Goal: Task Accomplishment & Management: Use online tool/utility

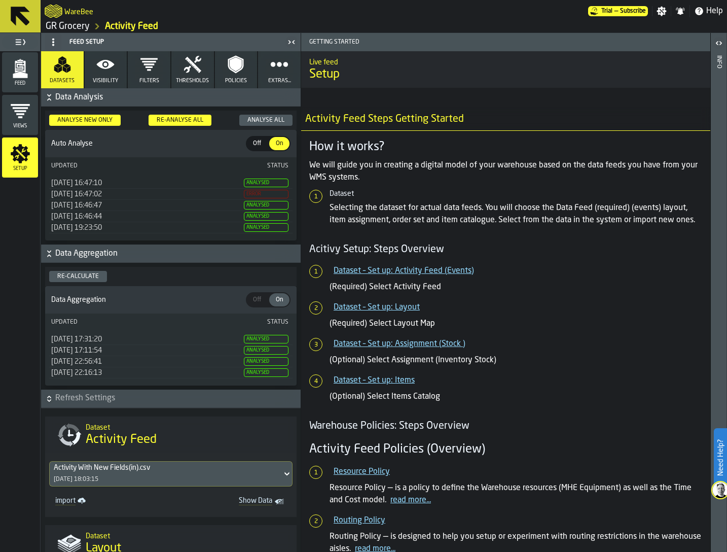
click at [76, 21] on link "GR Grocery" at bounding box center [68, 26] width 44 height 11
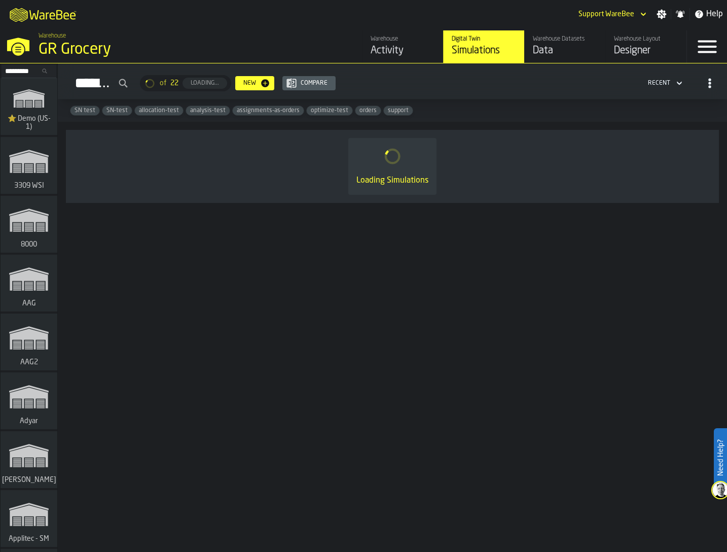
click at [543, 46] on div "Data" at bounding box center [565, 51] width 64 height 14
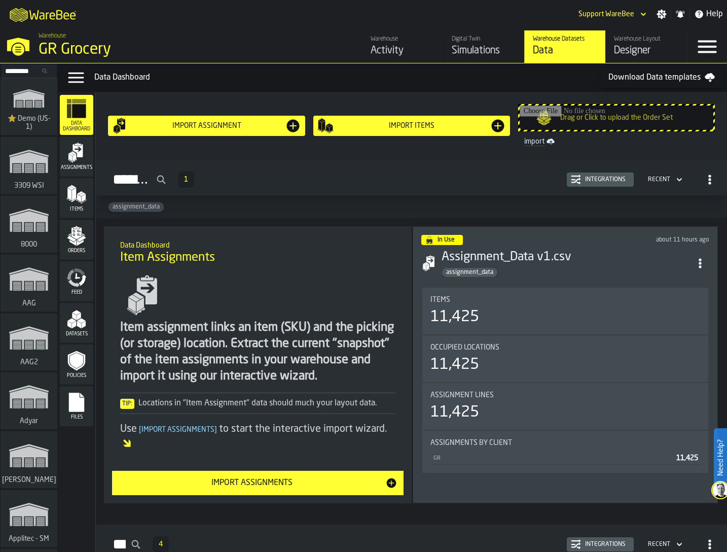
click at [77, 292] on span "Feed" at bounding box center [76, 293] width 33 height 6
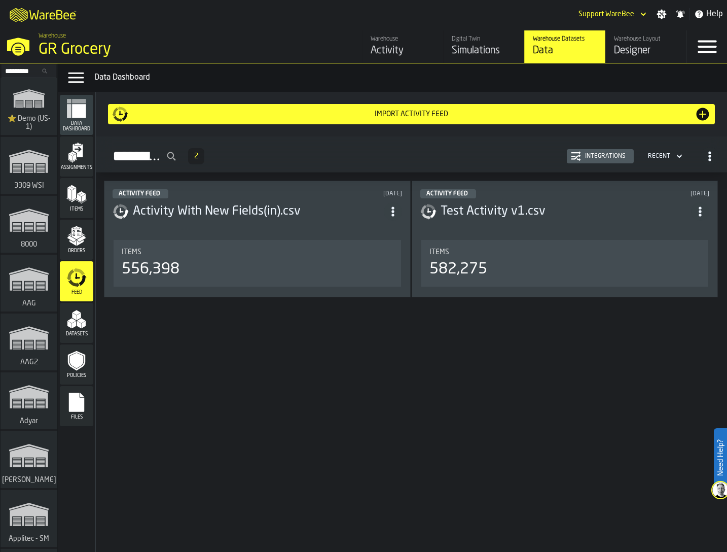
click at [577, 154] on icon "button-Integrations" at bounding box center [576, 156] width 10 height 10
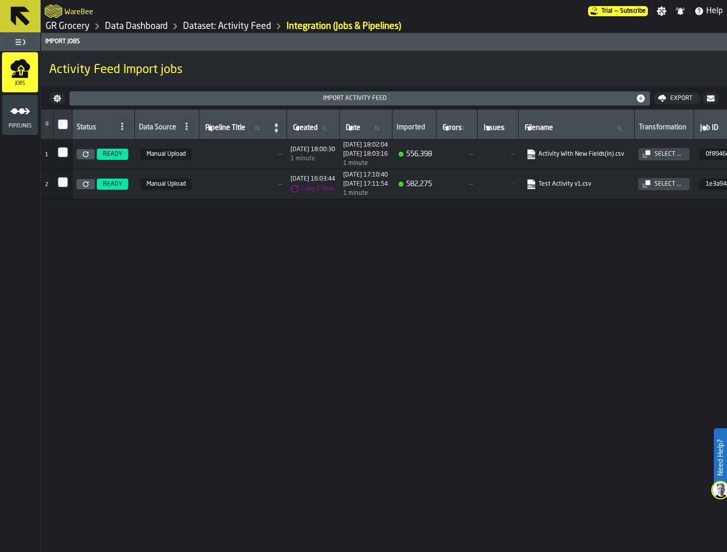
click at [86, 153] on icon at bounding box center [86, 154] width 6 height 6
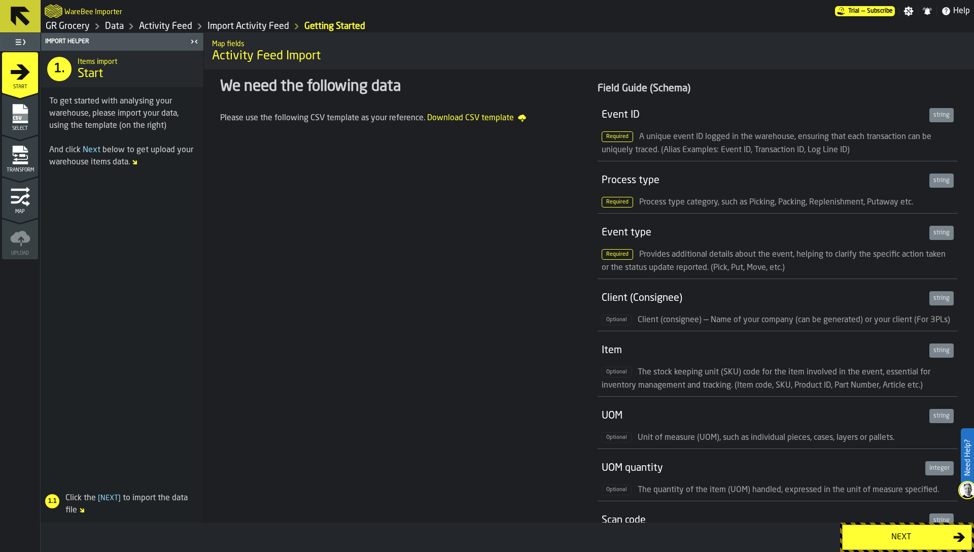
click at [19, 160] on icon "menu Transform" at bounding box center [20, 155] width 20 height 20
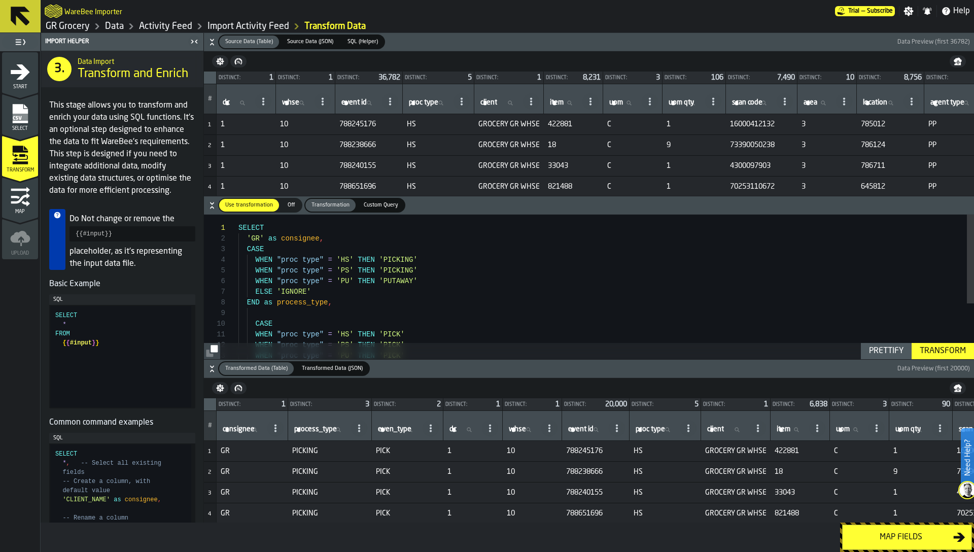
click at [194, 41] on icon "button-toggle-Close me" at bounding box center [194, 42] width 12 height 12
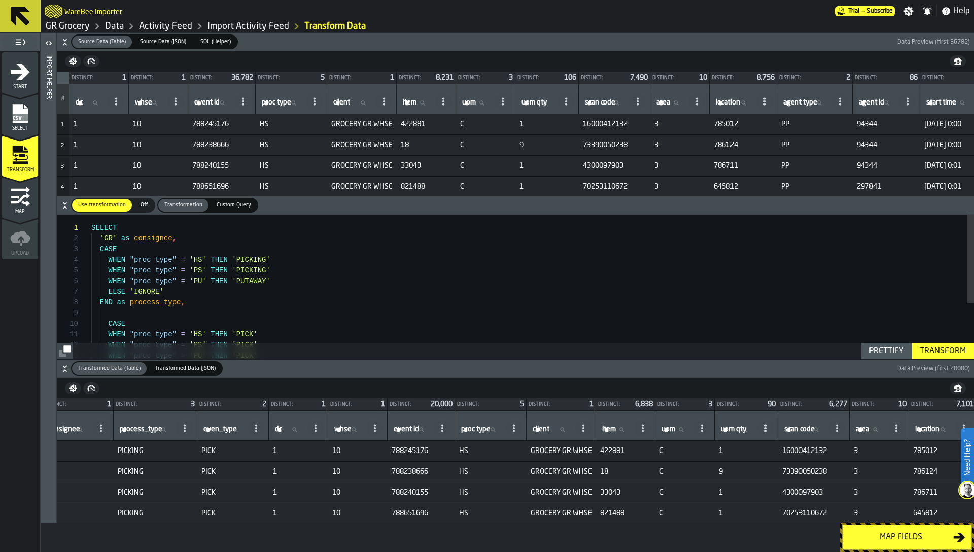
scroll to position [0, 28]
click at [26, 199] on icon "menu Map" at bounding box center [20, 197] width 20 height 20
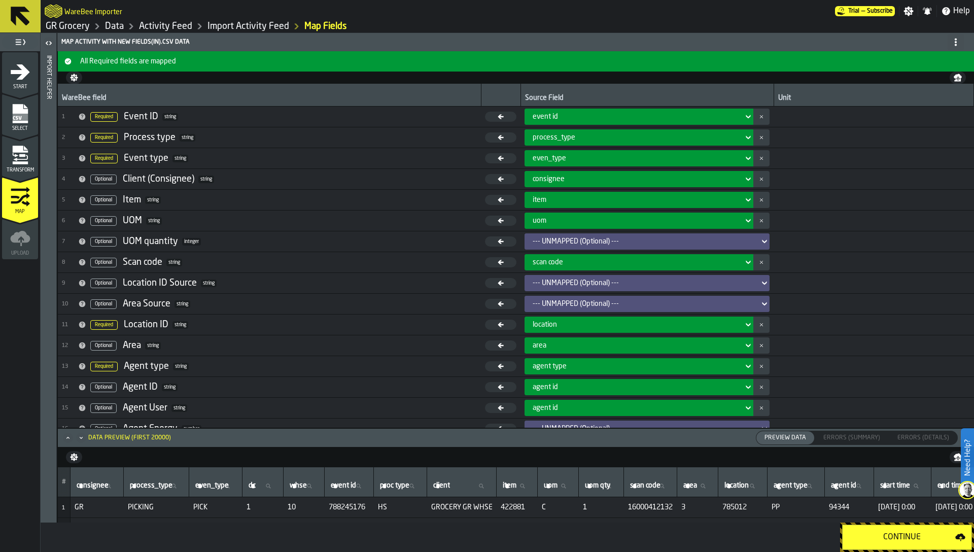
click at [555, 241] on div "--- UNMAPPED (Optional) ---" at bounding box center [644, 241] width 223 height 8
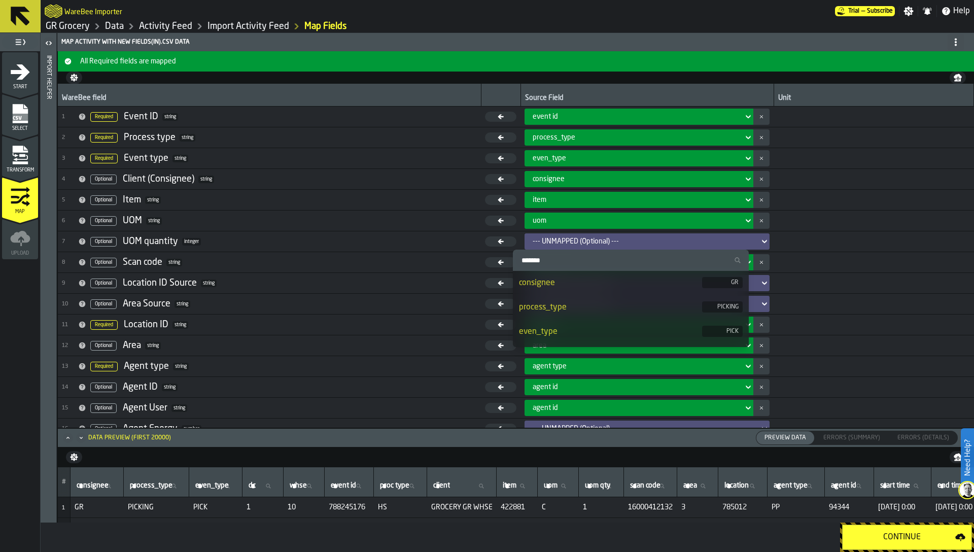
click at [550, 257] on input "Search" at bounding box center [631, 260] width 228 height 13
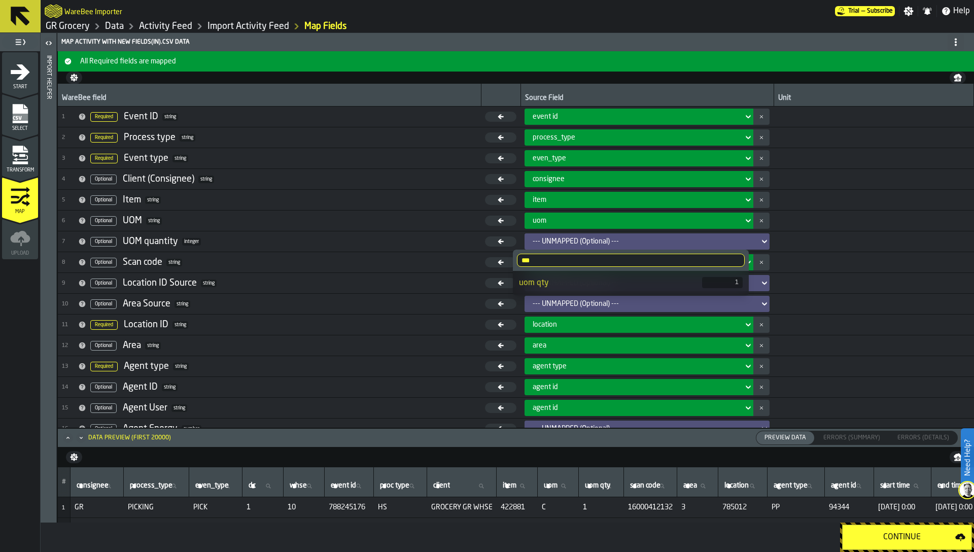
type input "***"
click at [549, 278] on div "uom qty" at bounding box center [610, 283] width 183 height 12
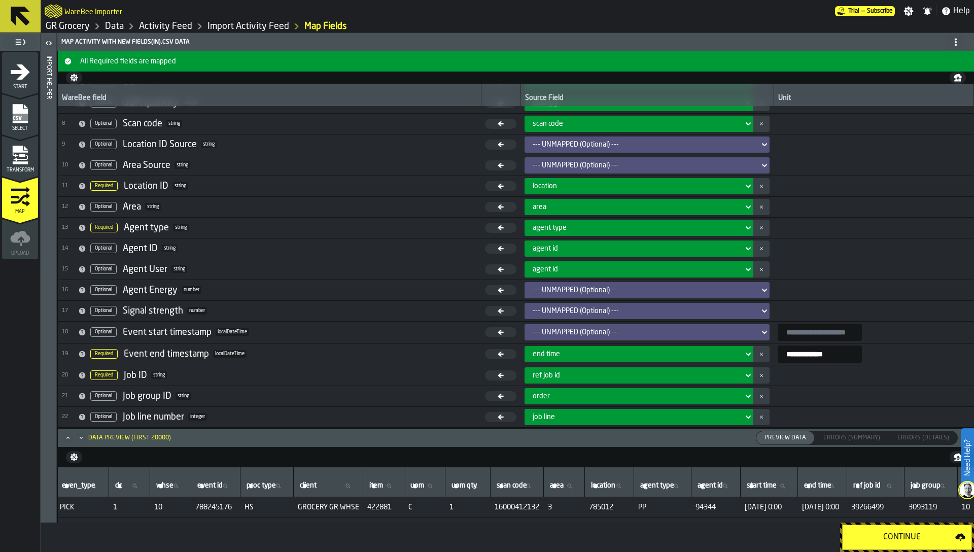
scroll to position [0, 315]
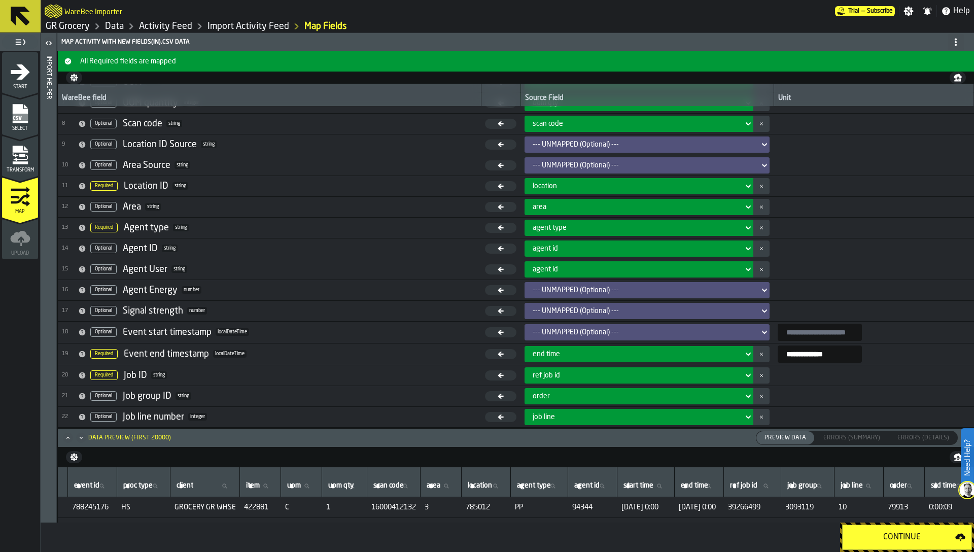
click at [872, 533] on div "Continue" at bounding box center [902, 537] width 107 height 12
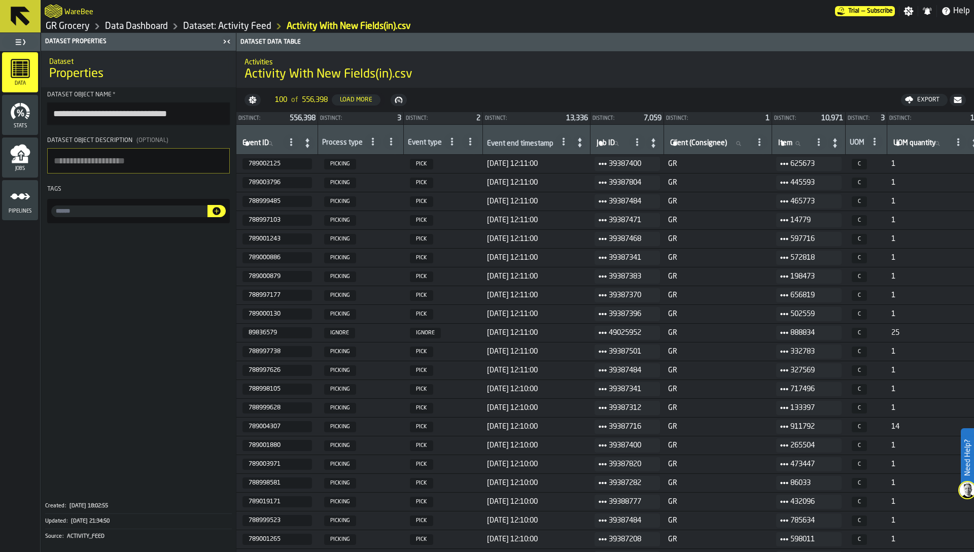
click at [81, 23] on link "GR Grocery" at bounding box center [68, 26] width 44 height 11
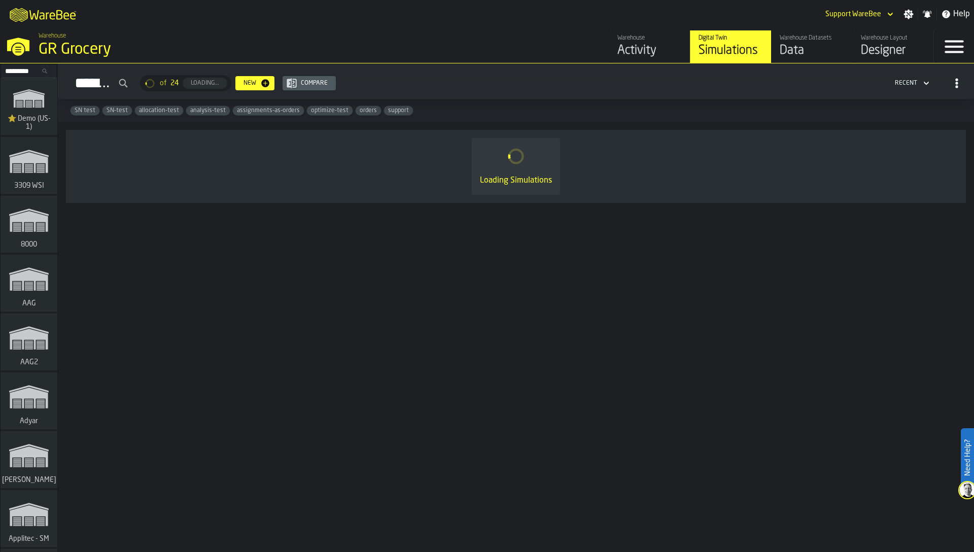
click at [641, 48] on div "Activity" at bounding box center [649, 51] width 64 height 16
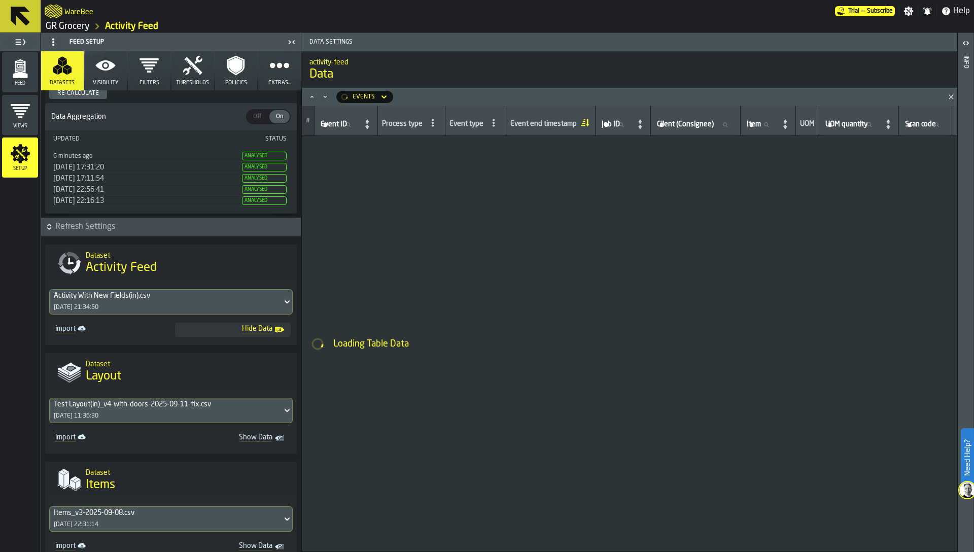
scroll to position [273, 0]
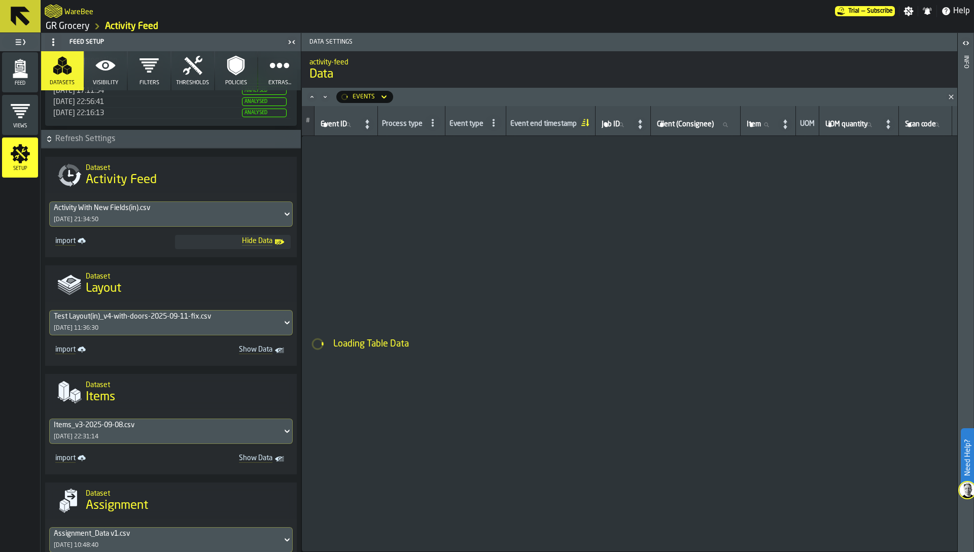
click at [148, 212] on div "Activity With New Fields(in).csv 04/10/2025, 21:34:50" at bounding box center [166, 214] width 232 height 24
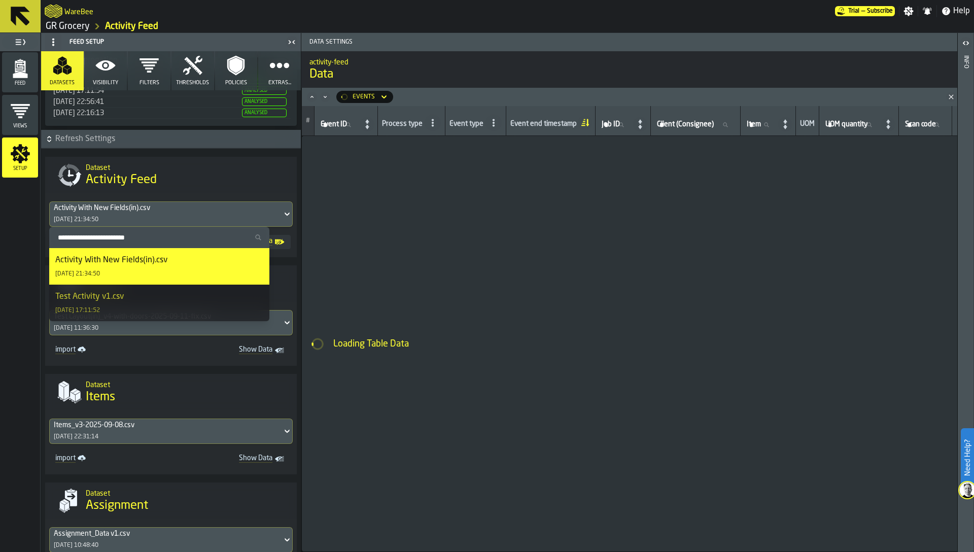
click at [148, 212] on div "Activity With New Fields(in).csv 04/10/2025, 21:34:50" at bounding box center [166, 214] width 232 height 24
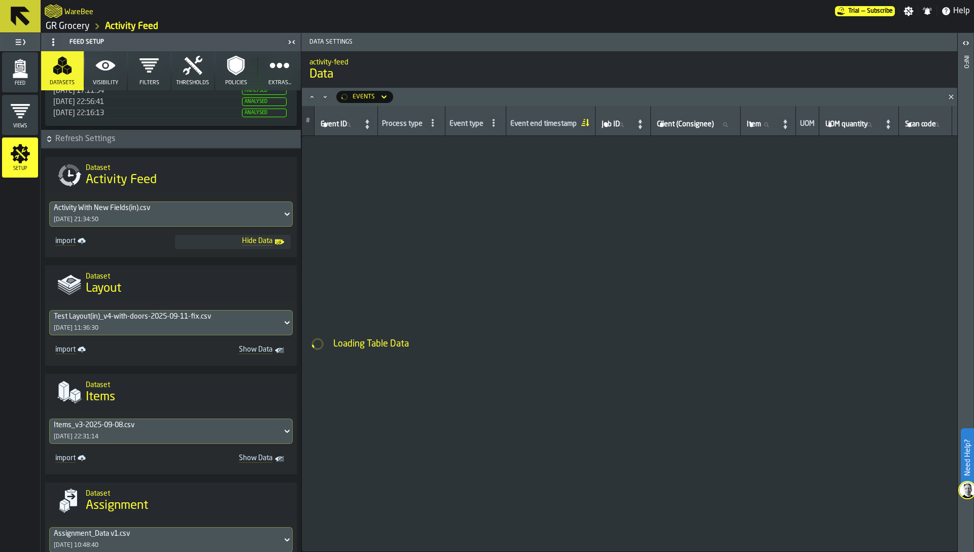
click at [124, 322] on div "Test Layout(in)_v4-with-doors-2025-09-11-fix.csv 16/09/2025, 11:36:30" at bounding box center [166, 322] width 232 height 24
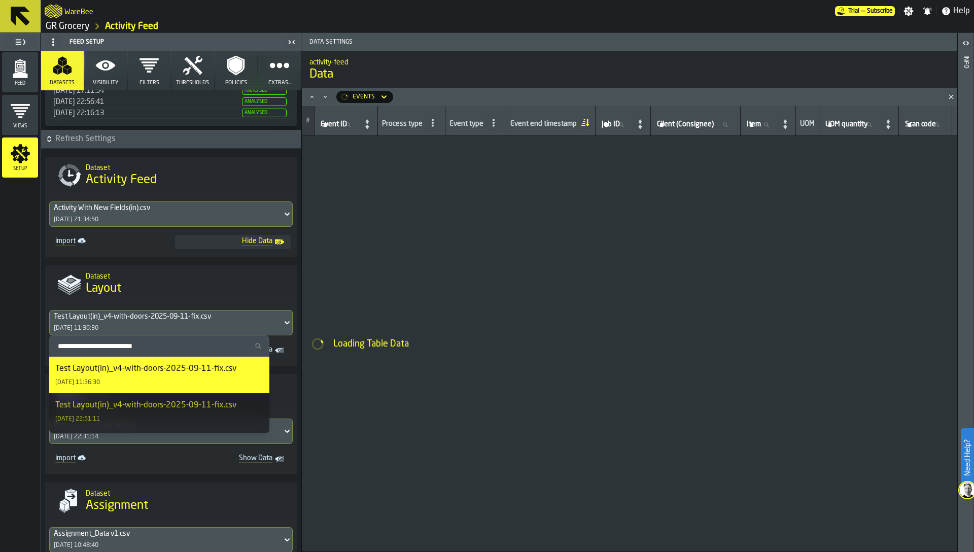
click at [124, 322] on div "Test Layout(in)_v4-with-doors-2025-09-11-fix.csv 16/09/2025, 11:36:30" at bounding box center [166, 322] width 232 height 24
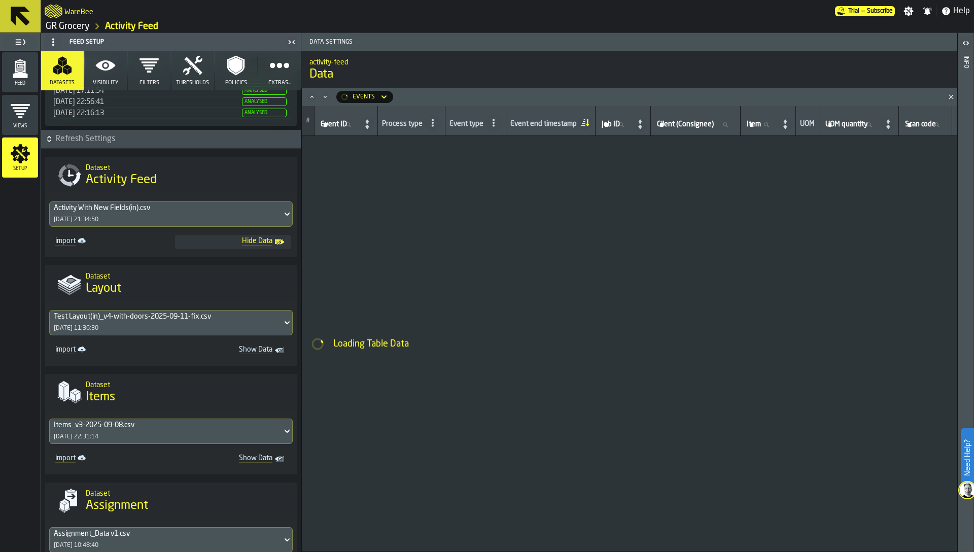
click at [117, 425] on div "Items_v3-2025-09-08.csv" at bounding box center [166, 425] width 224 height 8
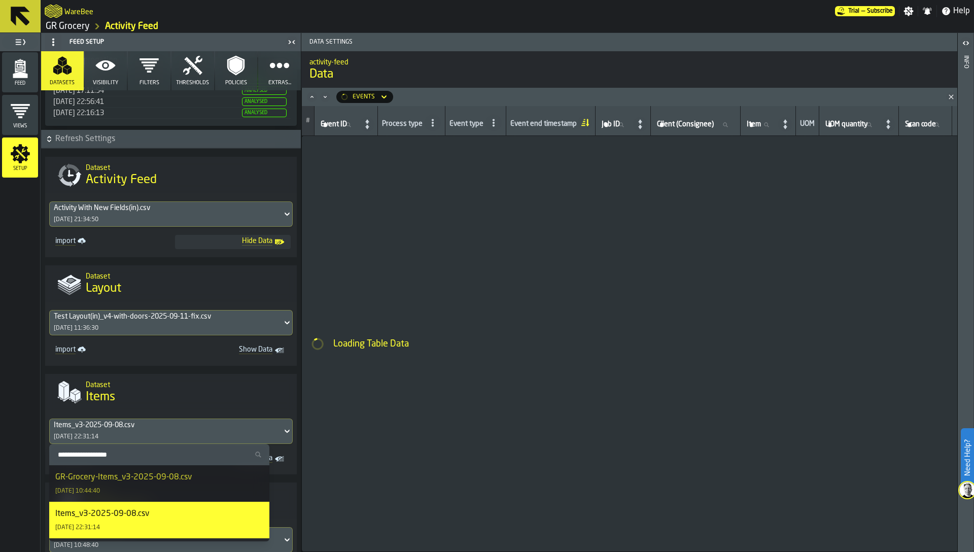
click at [119, 475] on div "GR-Grocery-Items_v3-2025-09-08.csv" at bounding box center [123, 477] width 136 height 12
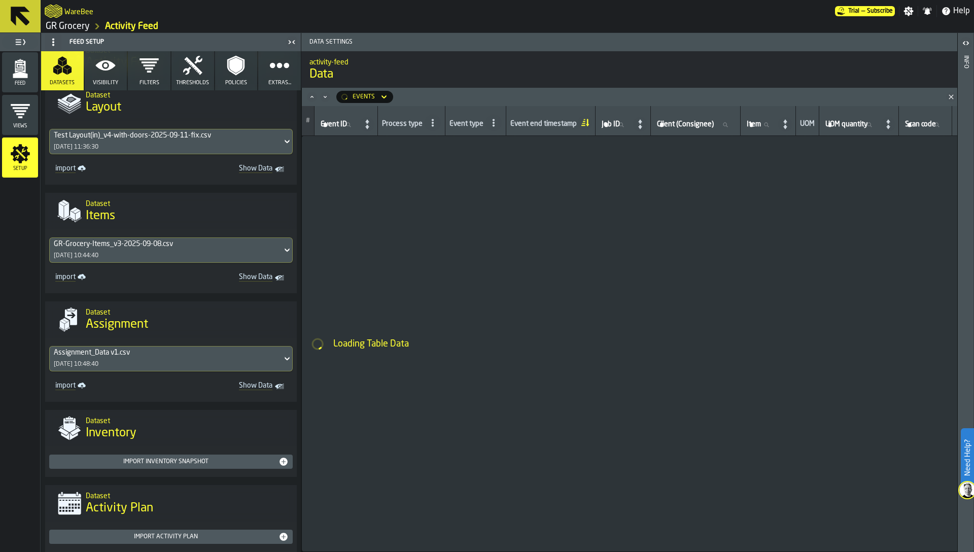
scroll to position [472, 0]
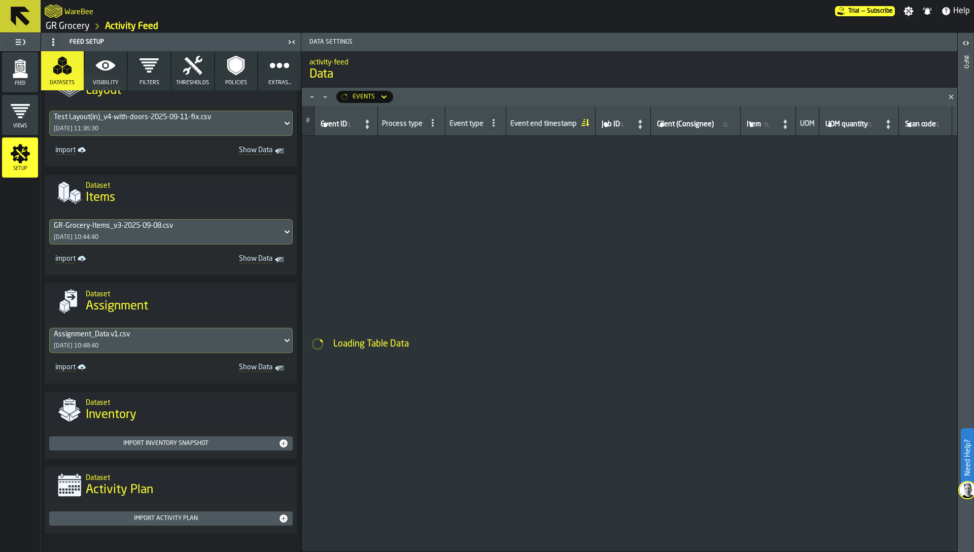
click at [116, 344] on div "Assignment_Data v1.csv 04/10/2025, 10:48:40" at bounding box center [166, 340] width 232 height 24
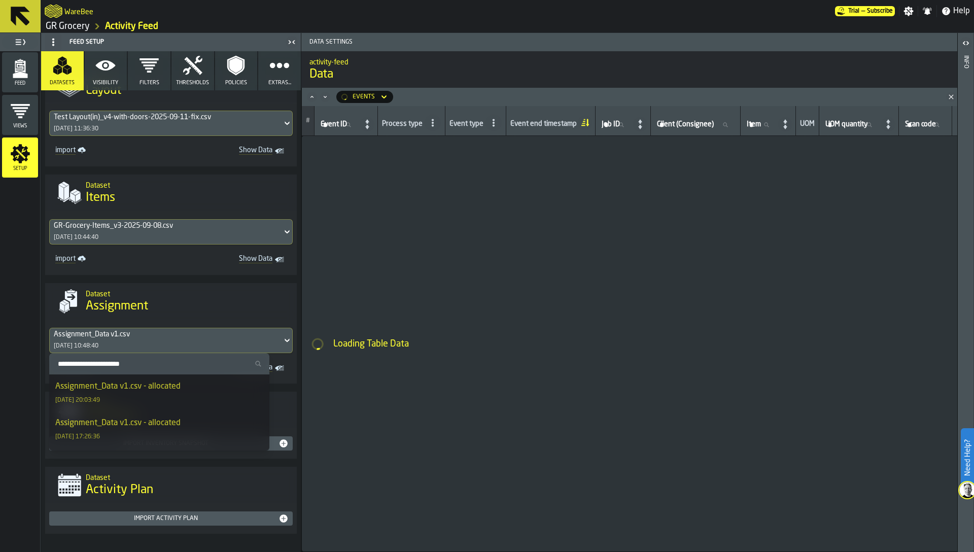
click at [113, 395] on div "Assignment_Data v1.csv - allocated 03/10/2025, 20:03:49" at bounding box center [159, 392] width 208 height 24
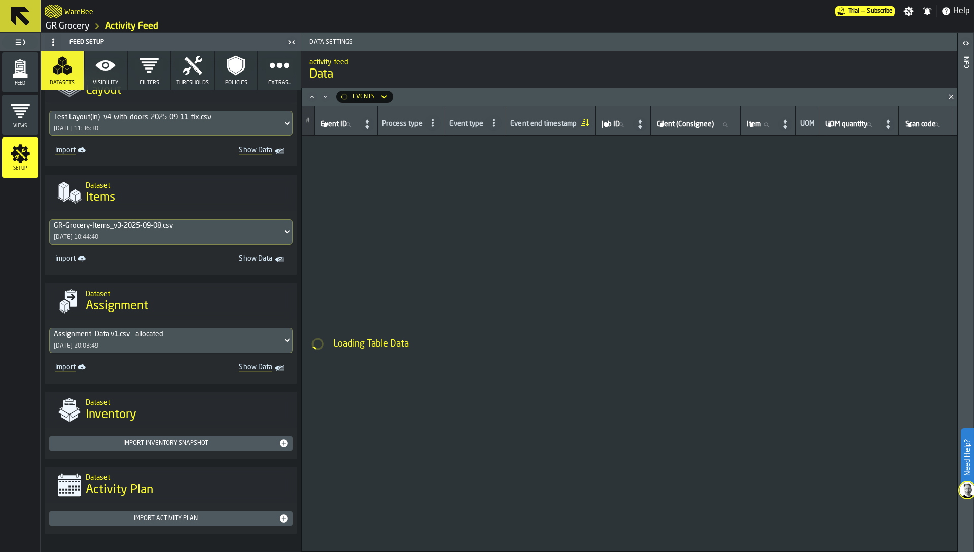
click at [129, 345] on div "Assignment_Data v1.csv - allocated 03/10/2025, 20:03:49" at bounding box center [166, 340] width 232 height 24
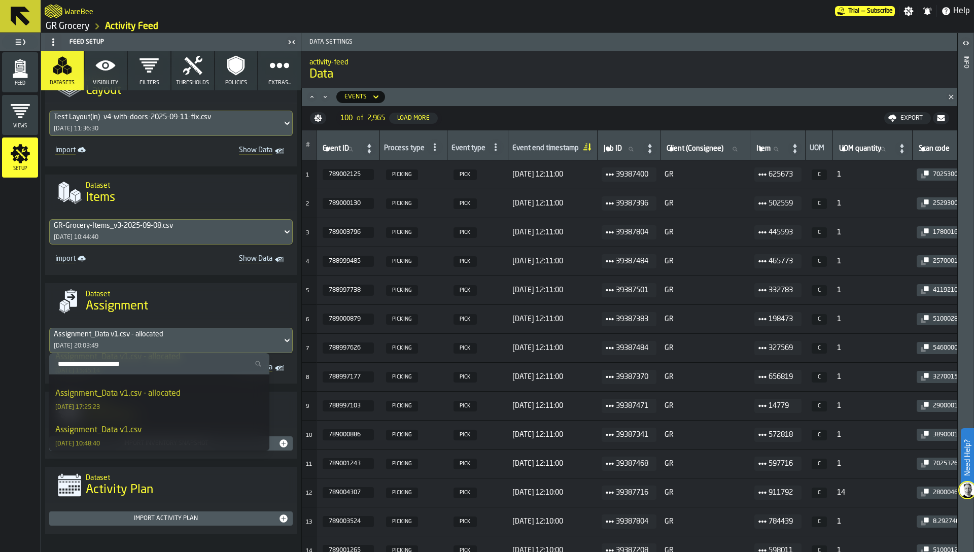
scroll to position [776, 0]
click at [142, 427] on div "Assignment_Data v1.csv" at bounding box center [98, 426] width 86 height 12
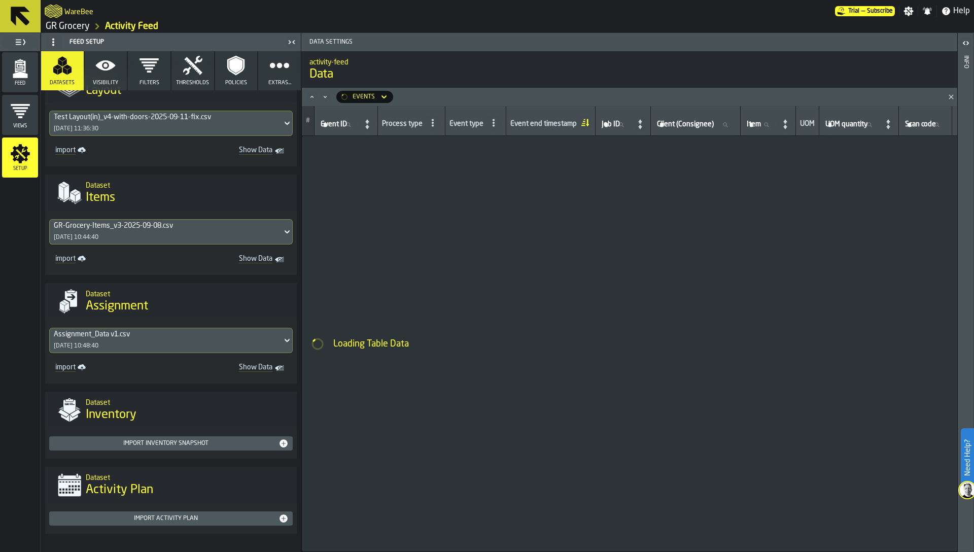
click at [106, 68] on icon "button" at bounding box center [105, 65] width 20 height 20
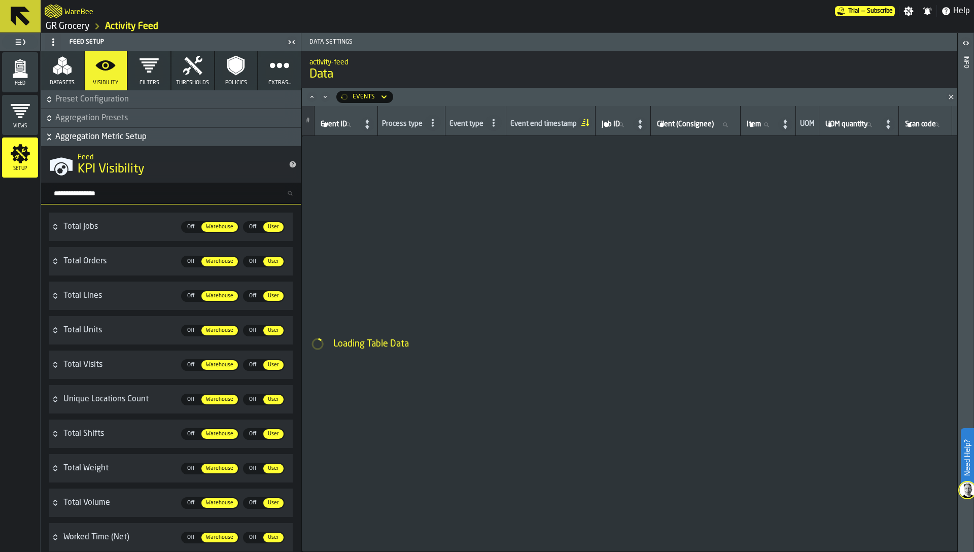
click at [4, 77] on div "Feed" at bounding box center [20, 72] width 36 height 28
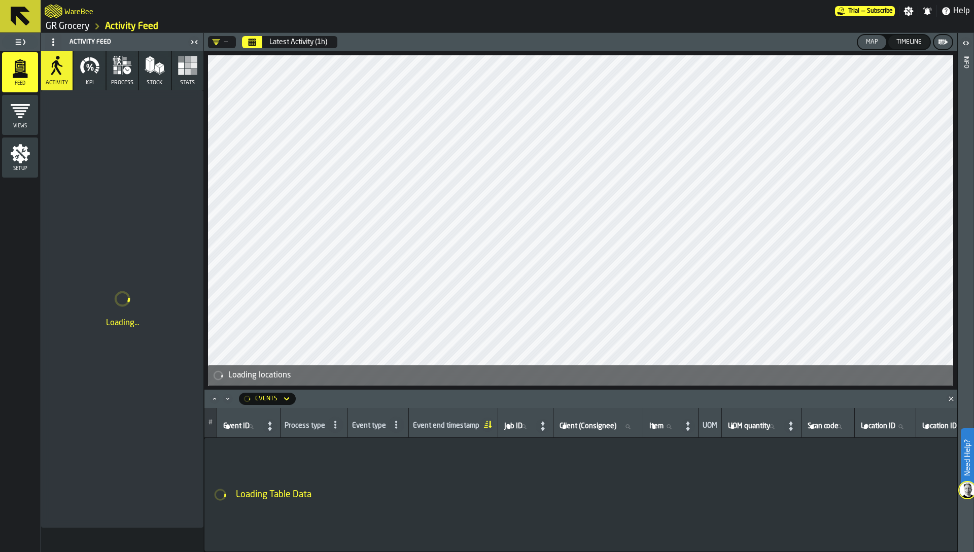
click at [188, 71] on rect "button" at bounding box center [188, 72] width 6 height 6
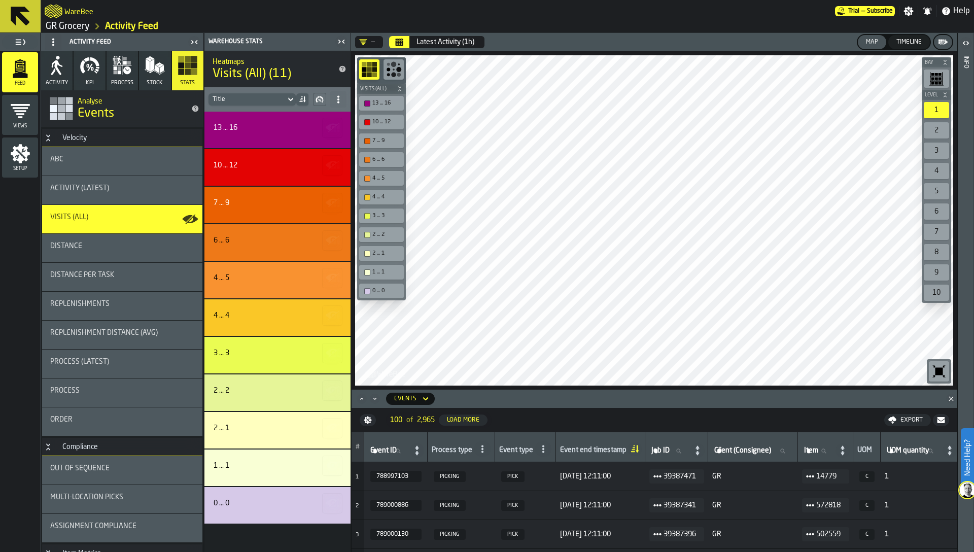
click at [142, 275] on div "Distance per Task" at bounding box center [122, 275] width 144 height 8
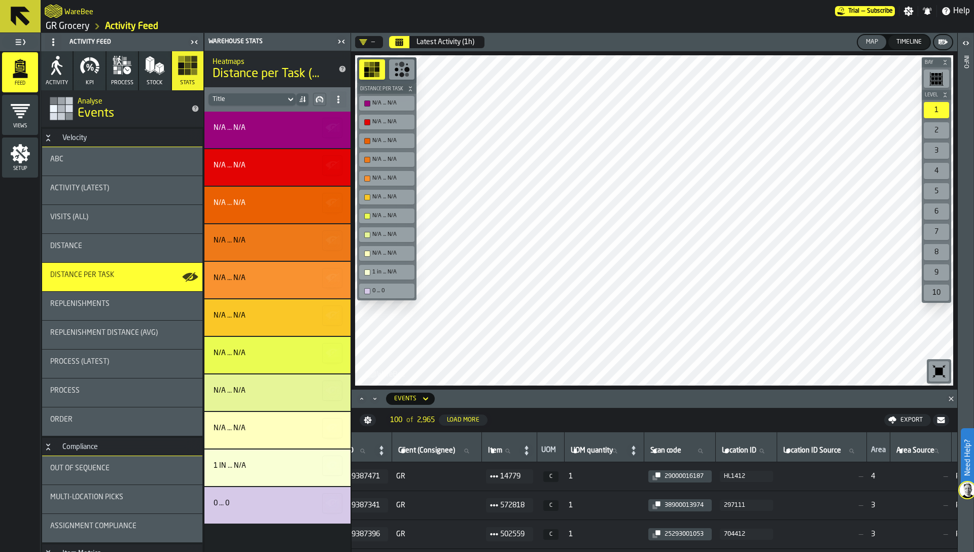
scroll to position [0, 317]
click at [498, 481] on span at bounding box center [491, 476] width 12 height 10
click at [515, 510] on div "Items" at bounding box center [526, 509] width 53 height 7
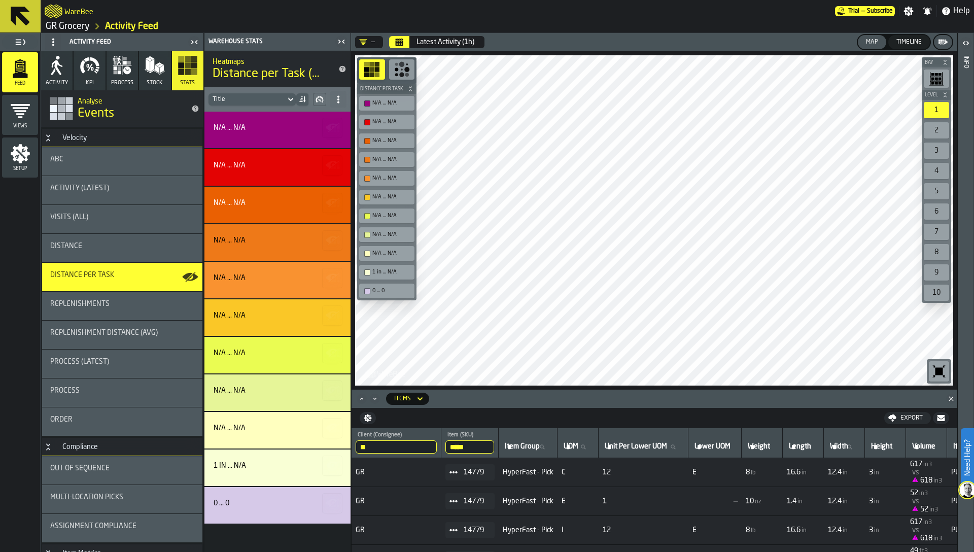
click at [577, 478] on td "C" at bounding box center [577, 472] width 41 height 29
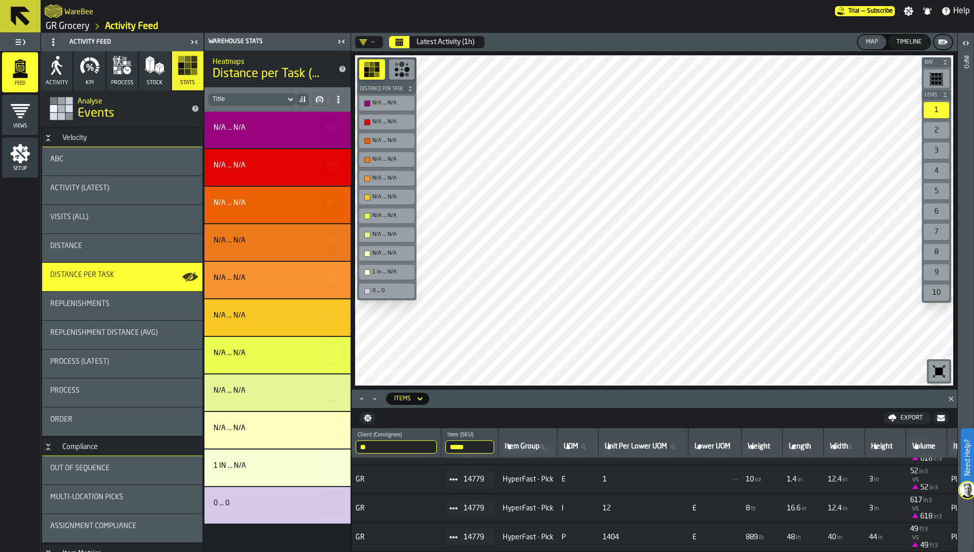
scroll to position [0, 0]
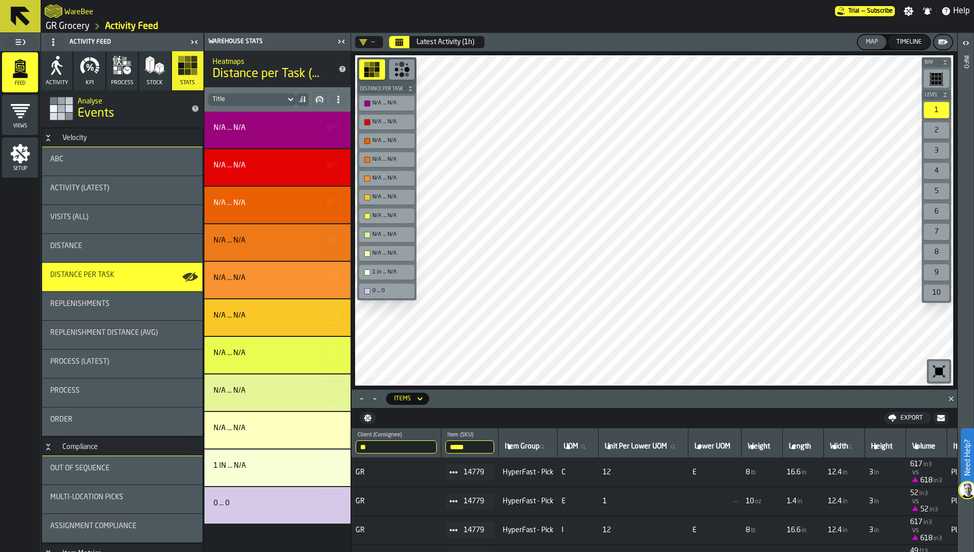
click at [129, 260] on div "Distance" at bounding box center [122, 248] width 160 height 28
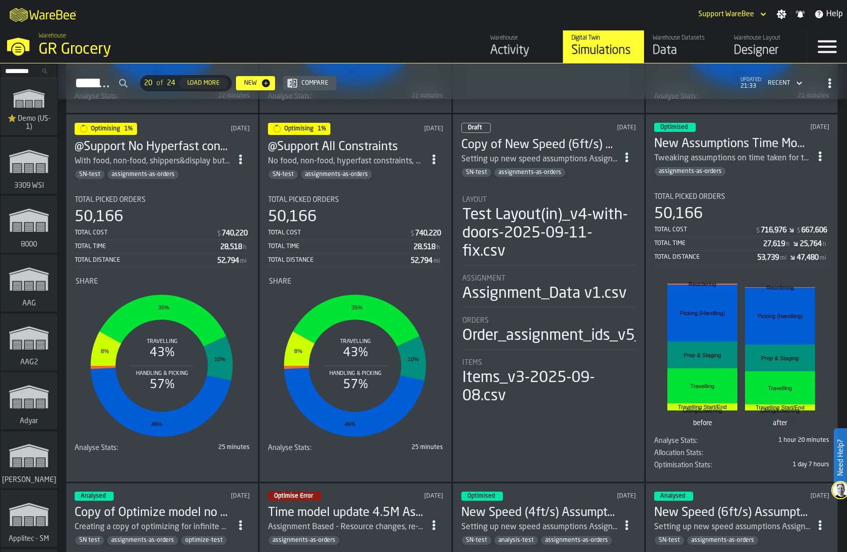
scroll to position [285, 0]
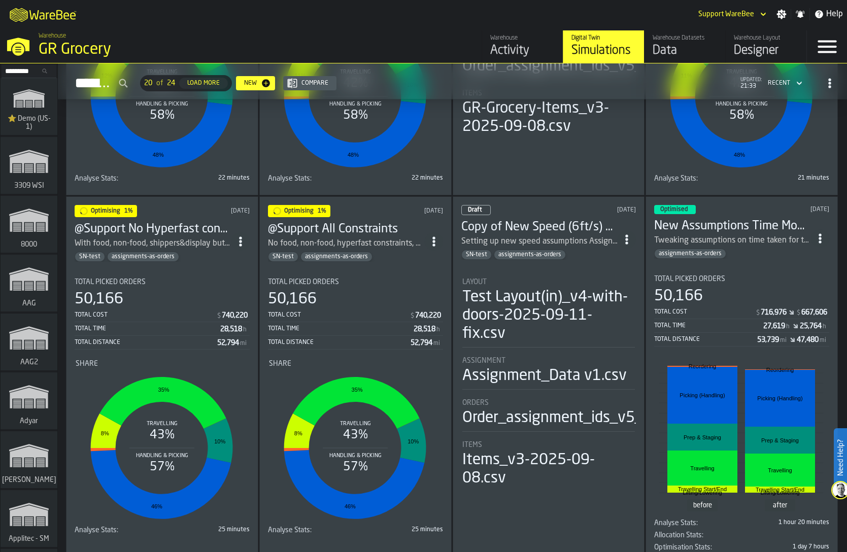
click at [354, 296] on div "50,166" at bounding box center [355, 299] width 175 height 18
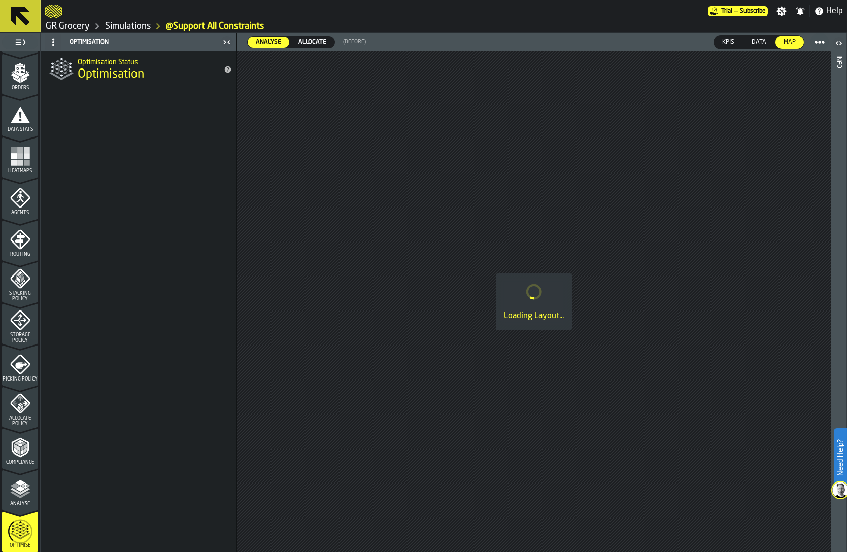
scroll to position [249, 0]
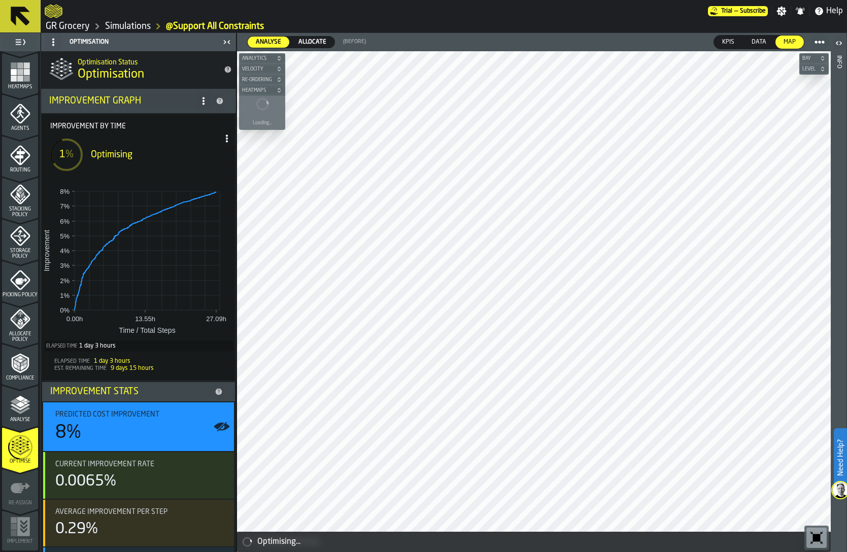
click at [119, 23] on link "Simulations" at bounding box center [128, 26] width 46 height 11
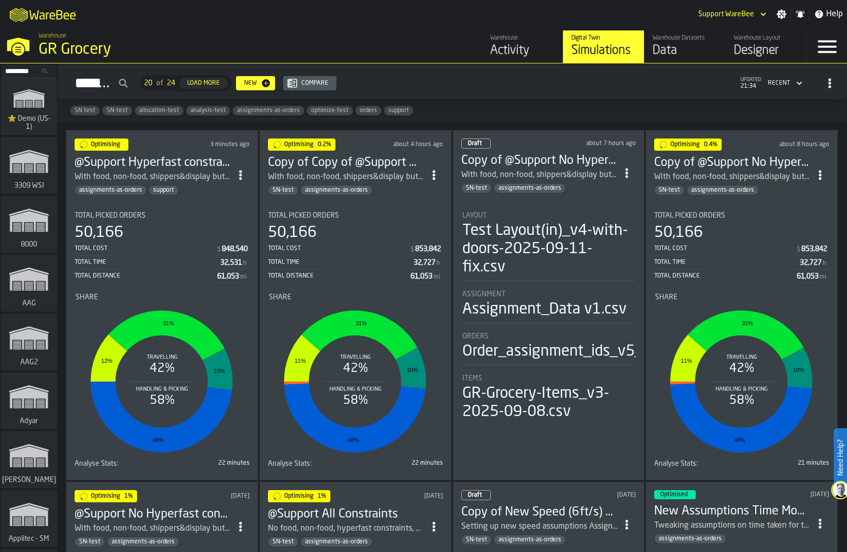
click at [175, 212] on div "Total Picked Orders" at bounding box center [162, 216] width 175 height 8
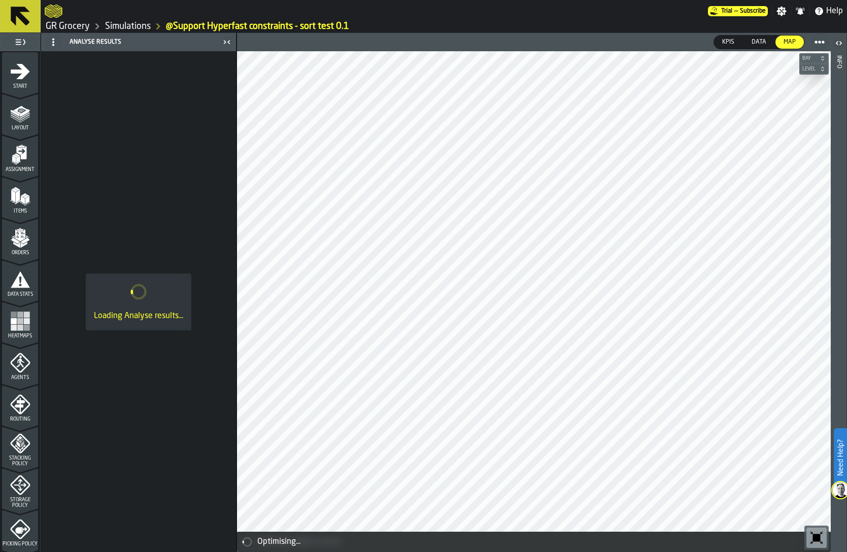
click at [15, 90] on icon "menu Start" at bounding box center [20, 93] width 36 height 10
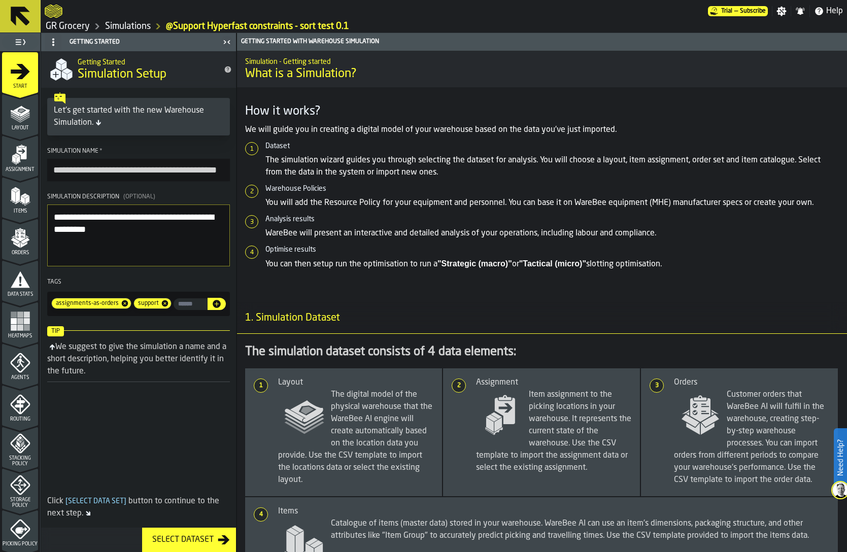
drag, startPoint x: 93, startPoint y: 171, endPoint x: 29, endPoint y: 162, distance: 65.0
click at [29, 162] on aside "**********" at bounding box center [118, 292] width 236 height 519
type input "**********"
click at [172, 248] on textarea "**********" at bounding box center [138, 235] width 183 height 62
click at [138, 25] on link "Simulations" at bounding box center [128, 26] width 46 height 11
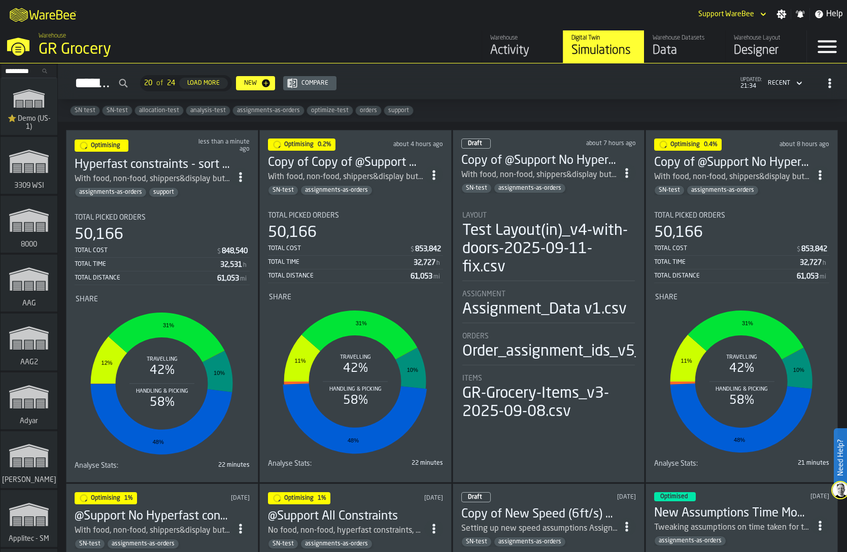
click at [394, 384] on rect "stat-Share" at bounding box center [355, 381] width 172 height 152
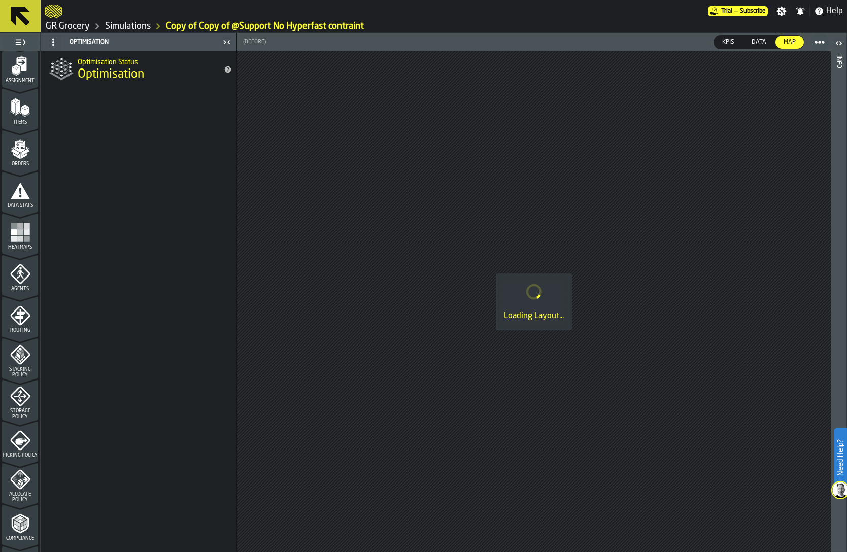
scroll to position [249, 0]
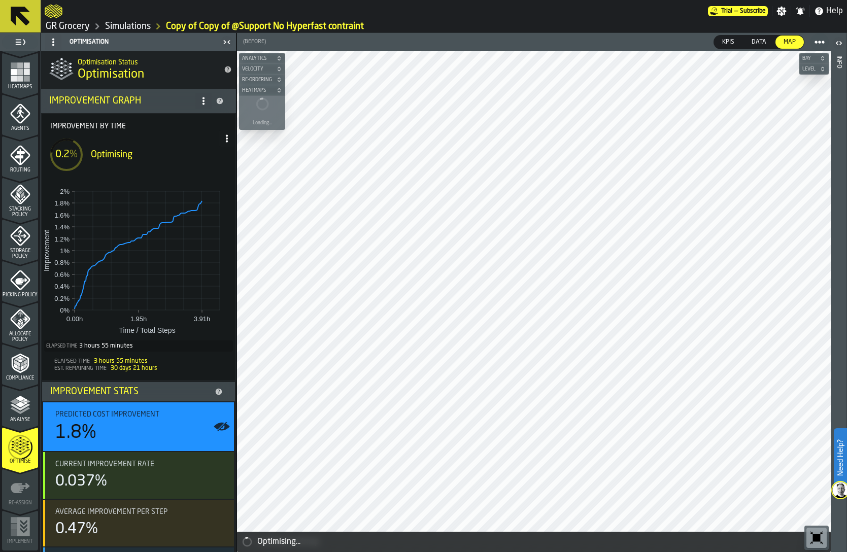
click at [130, 25] on link "Simulations" at bounding box center [128, 26] width 46 height 11
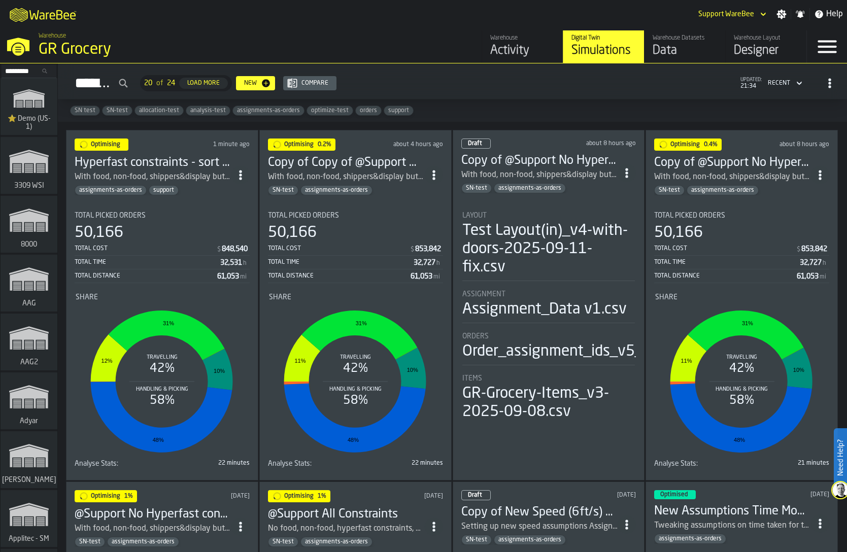
click at [557, 292] on div "Assignment" at bounding box center [548, 294] width 173 height 8
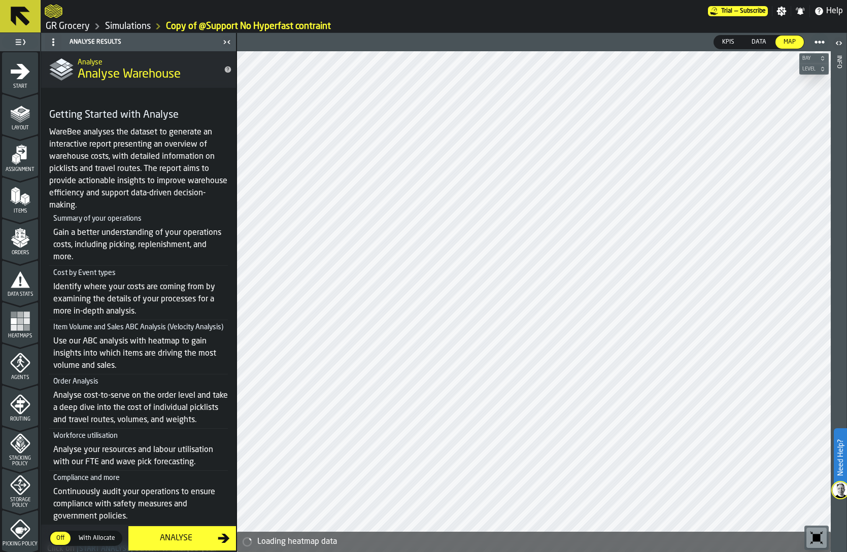
click at [10, 114] on icon "menu Layout" at bounding box center [20, 113] width 20 height 20
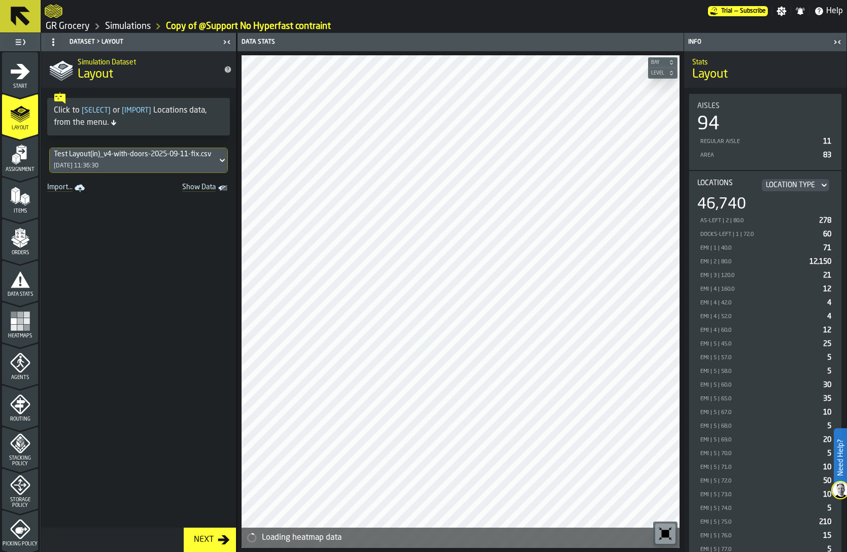
click at [22, 160] on icon "menu Assignment" at bounding box center [20, 155] width 20 height 20
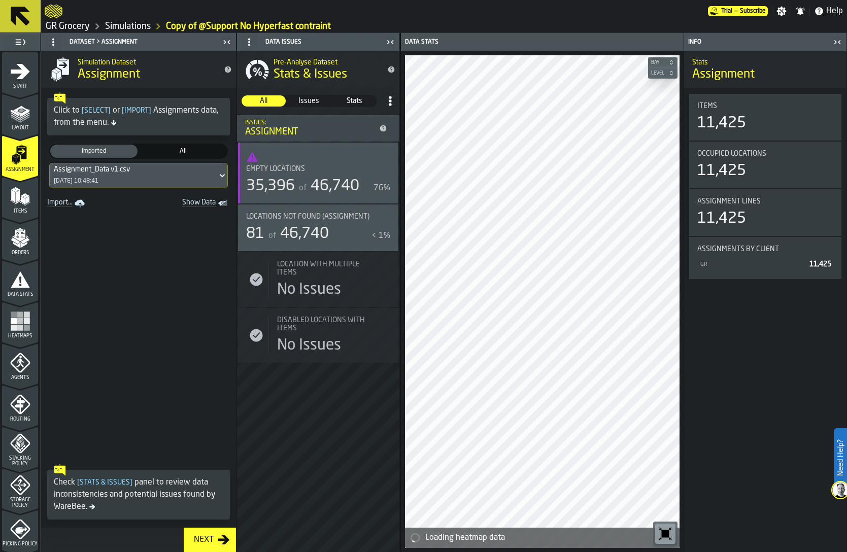
click at [89, 173] on div "Assignment_Data v1.csv 04/10/2025, 10:48:41" at bounding box center [133, 175] width 167 height 24
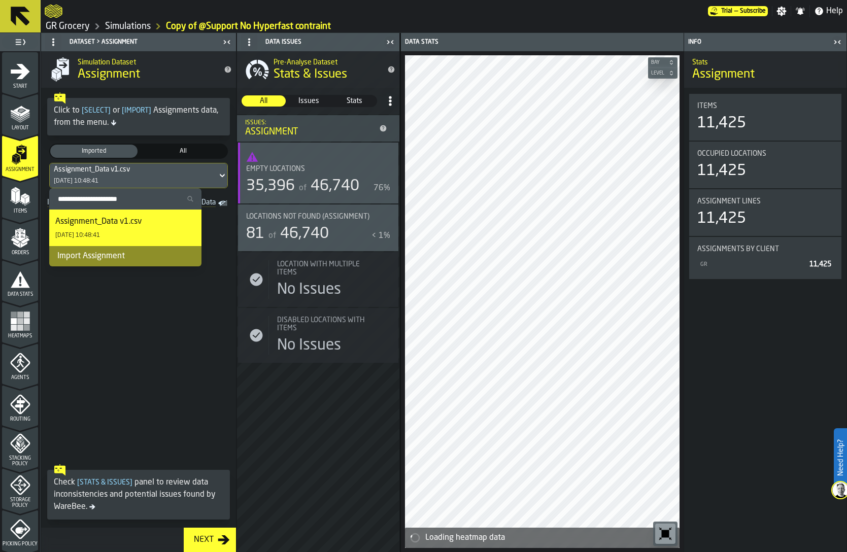
click at [90, 219] on div "Assignment_Data v1.csv" at bounding box center [98, 222] width 86 height 12
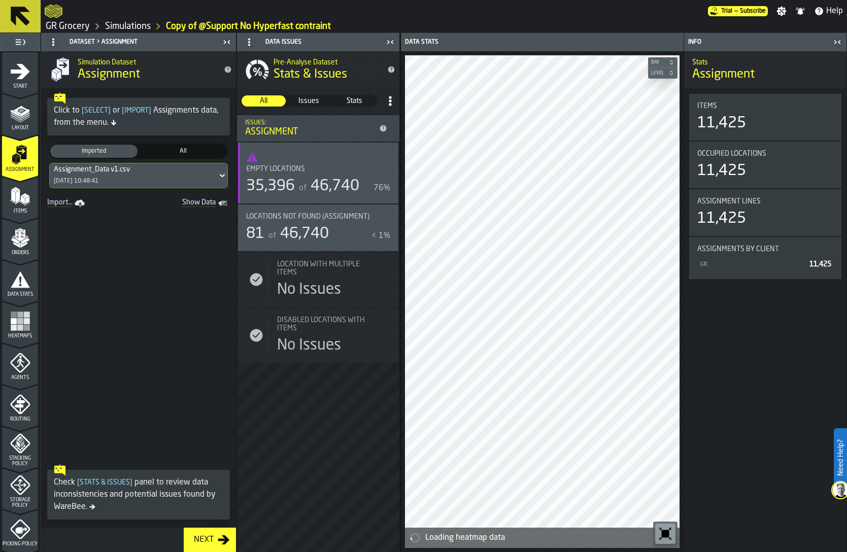
click at [12, 202] on icon "menu Items" at bounding box center [20, 196] width 20 height 20
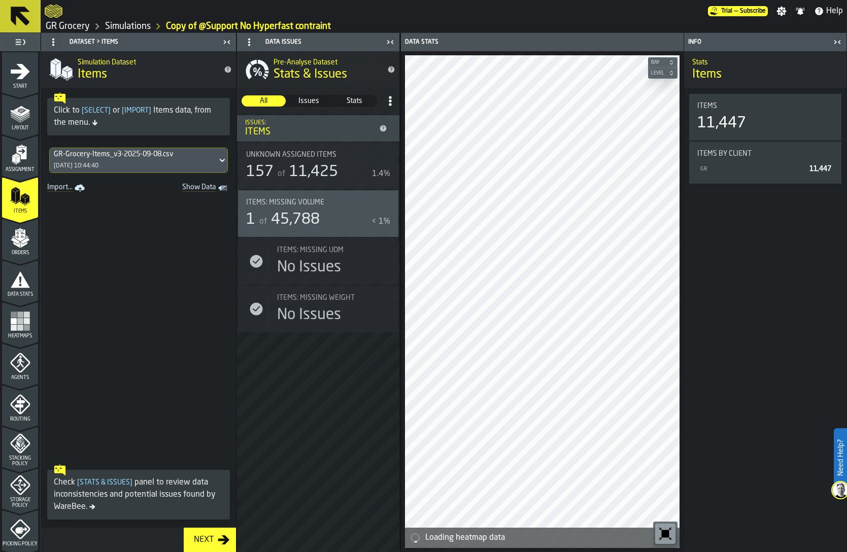
click at [77, 158] on div "GR-Grocery-Items_v3-2025-09-08.csv 04/10/2025, 10:44:40" at bounding box center [133, 160] width 167 height 24
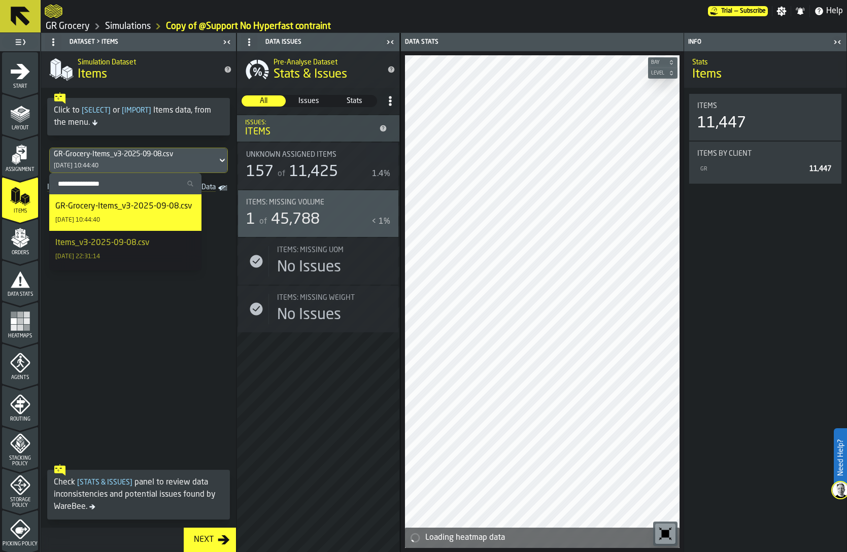
drag, startPoint x: 86, startPoint y: 206, endPoint x: 23, endPoint y: 224, distance: 65.5
click at [86, 205] on div "GR-Grocery-Items_v3-2025-09-08.csv" at bounding box center [123, 206] width 136 height 12
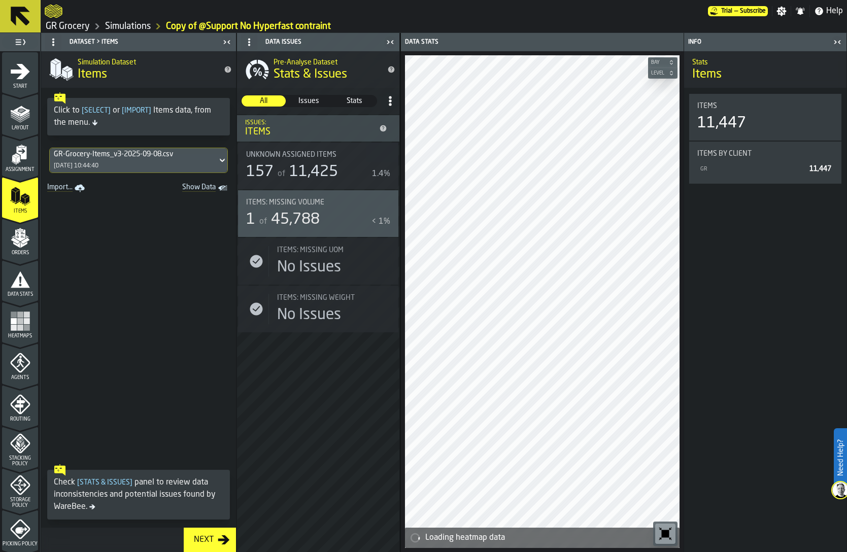
click at [18, 237] on icon "menu Orders" at bounding box center [20, 235] width 10 height 12
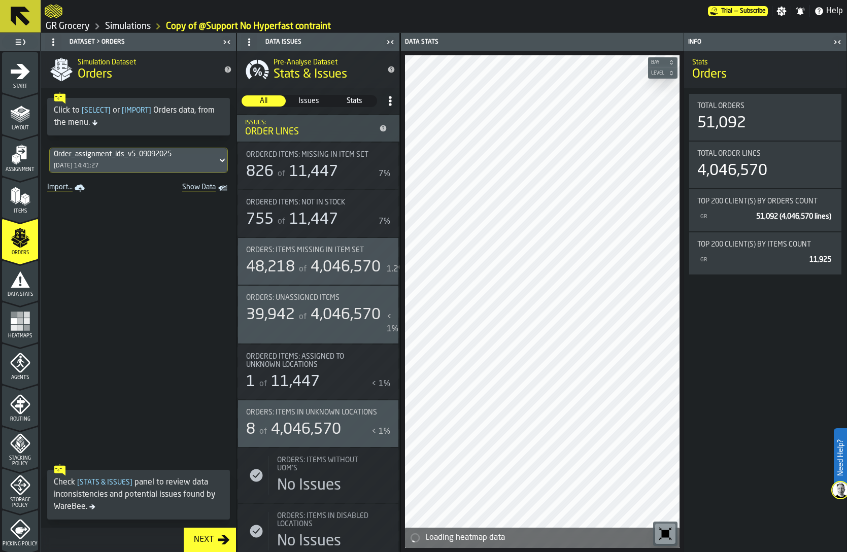
click at [107, 156] on div "Order_assignment_ids_v5_09092025" at bounding box center [133, 154] width 159 height 8
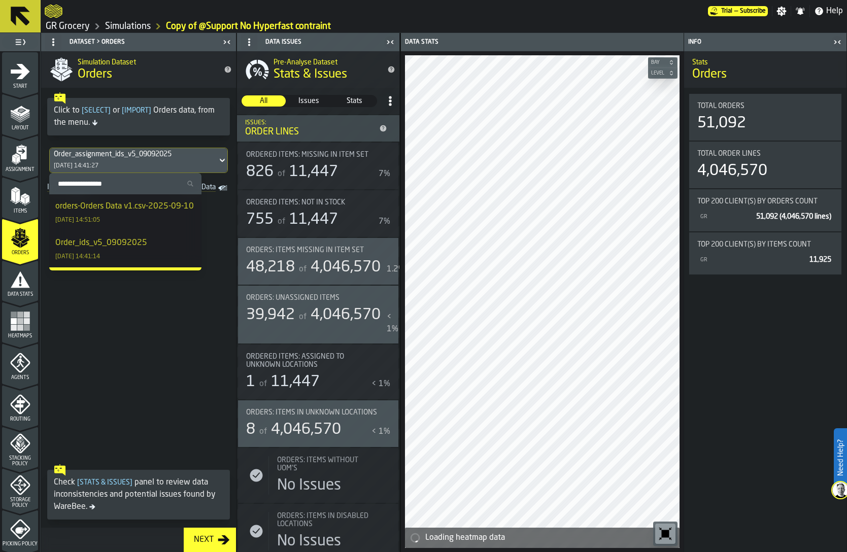
click at [107, 156] on div "Order_assignment_ids_v5_09092025" at bounding box center [133, 154] width 159 height 8
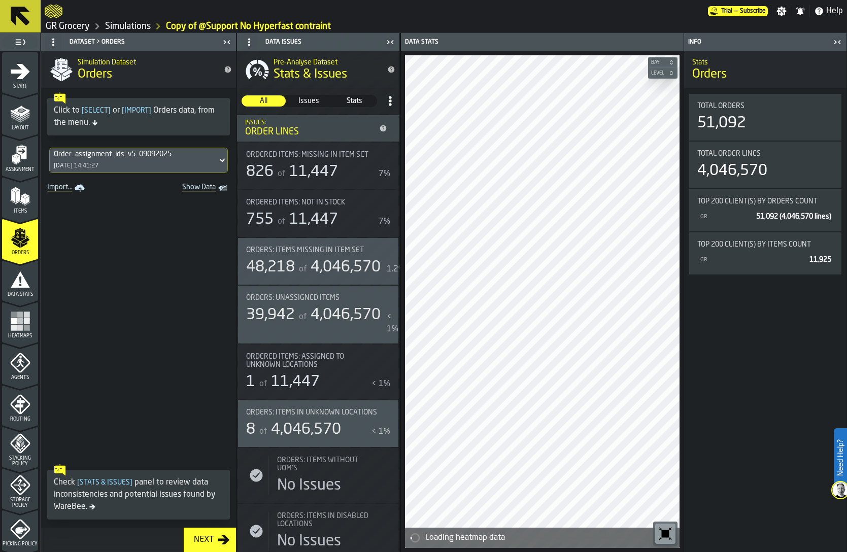
click at [26, 281] on icon "menu Data Stats" at bounding box center [20, 279] width 20 height 20
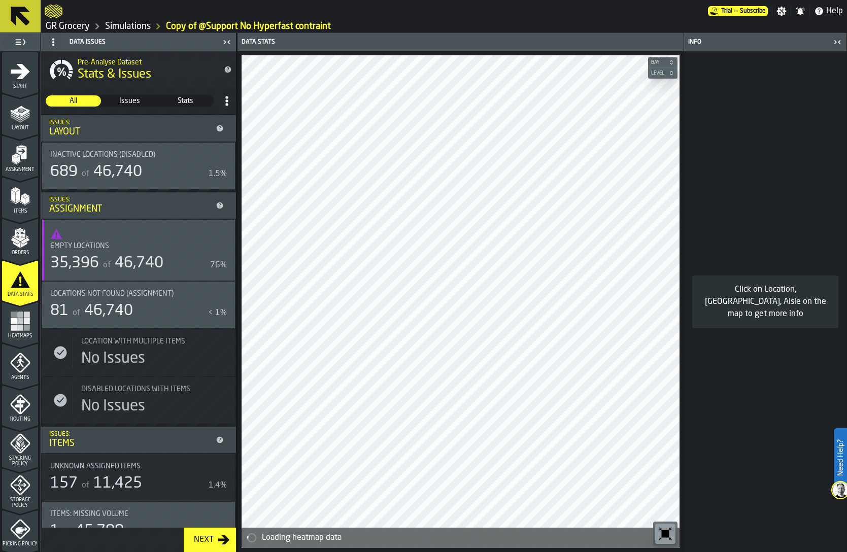
click at [232, 102] on span at bounding box center [227, 101] width 18 height 18
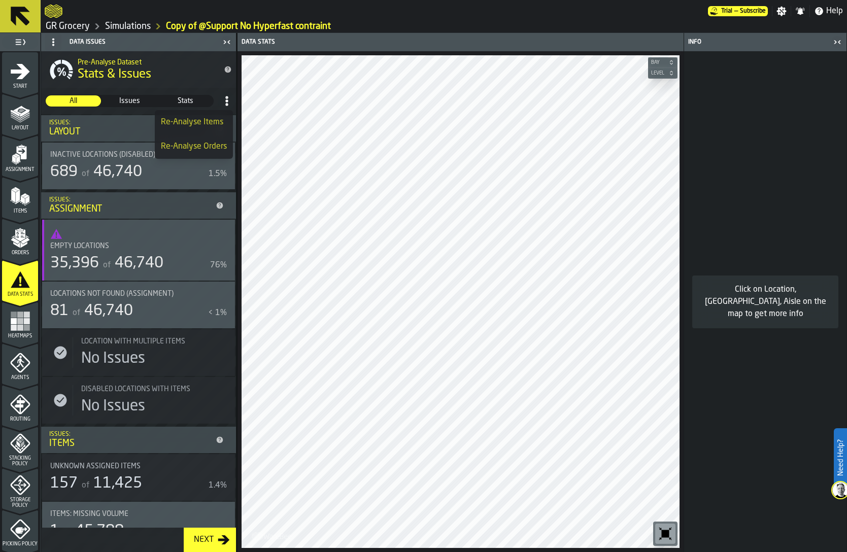
click at [212, 128] on div "Re-Analyse Items" at bounding box center [194, 122] width 66 height 12
click at [221, 106] on span at bounding box center [227, 101] width 18 height 18
click at [208, 150] on div "Re-Analyse Orders" at bounding box center [194, 147] width 66 height 12
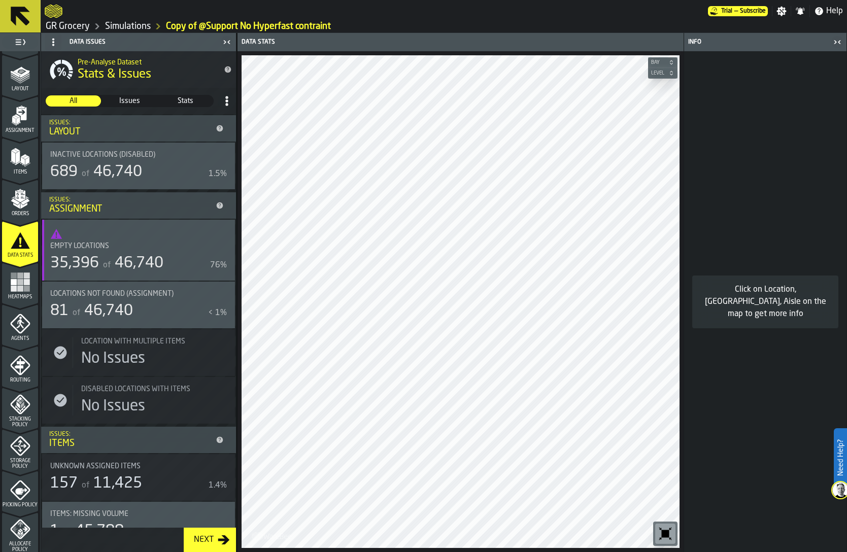
scroll to position [51, 0]
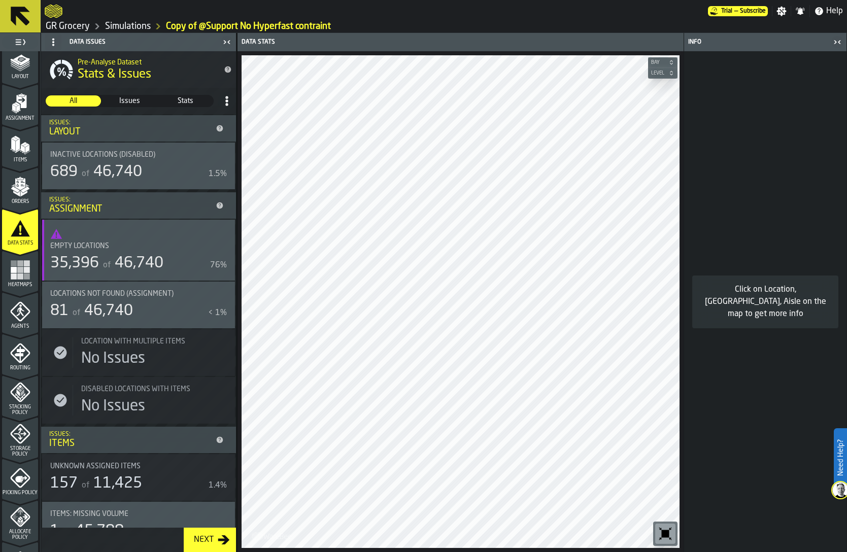
click at [21, 522] on polyline "menu Allocate Policy" at bounding box center [21, 523] width 3 height 4
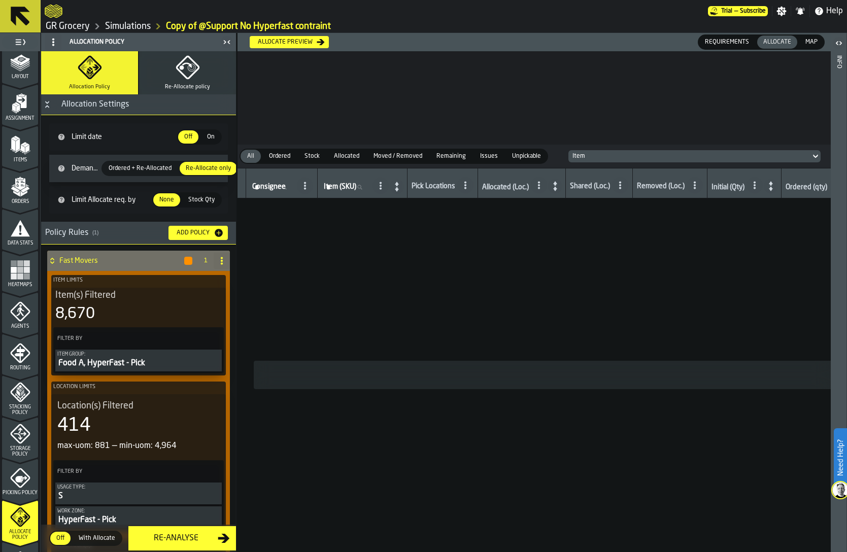
click at [146, 169] on span "Ordered + Re-Allocated" at bounding box center [139, 168] width 71 height 9
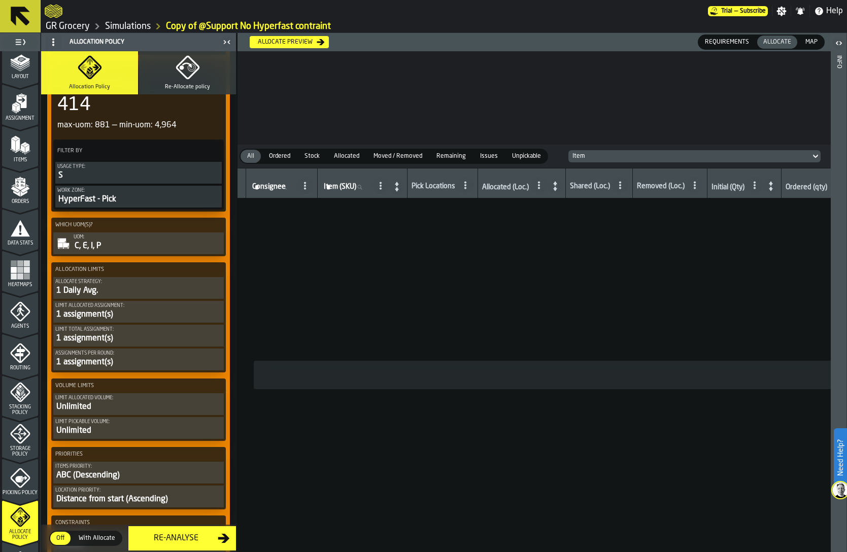
scroll to position [320, 0]
click at [128, 244] on div "C, E, I, P" at bounding box center [148, 246] width 148 height 12
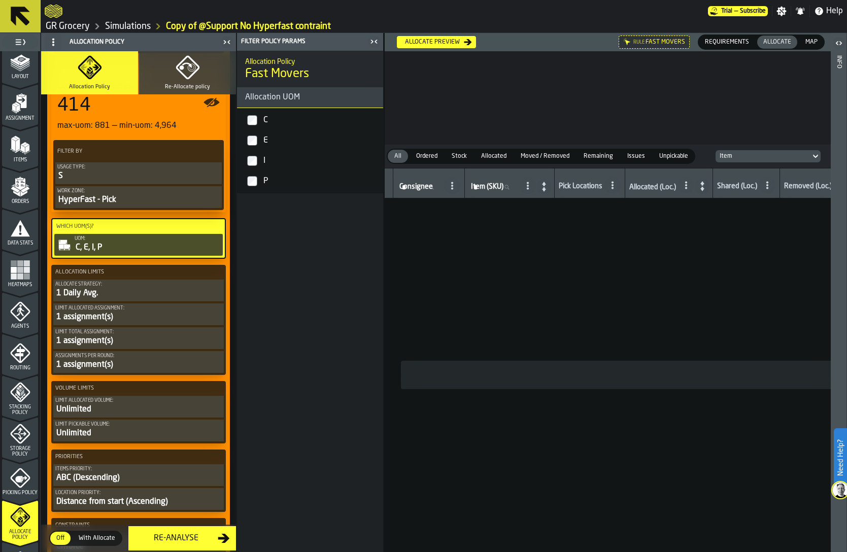
click at [128, 244] on div "C, E, I, P" at bounding box center [148, 247] width 146 height 12
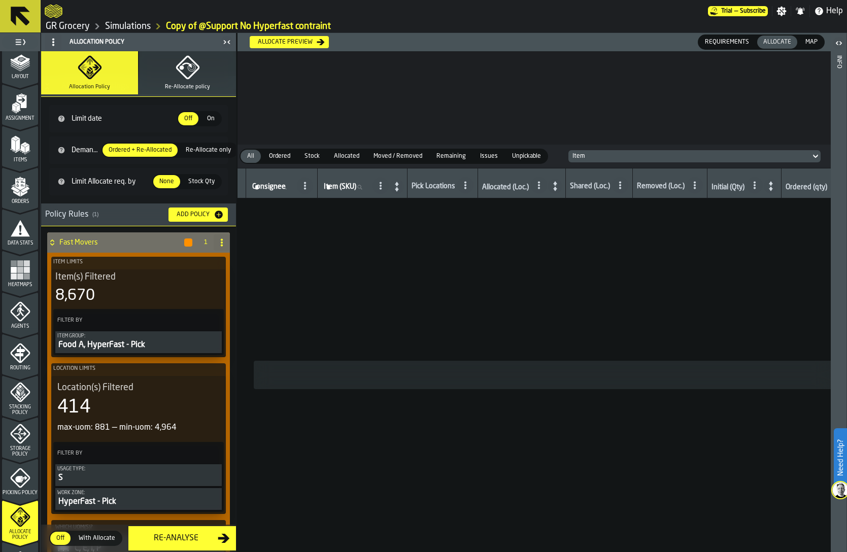
scroll to position [0, 0]
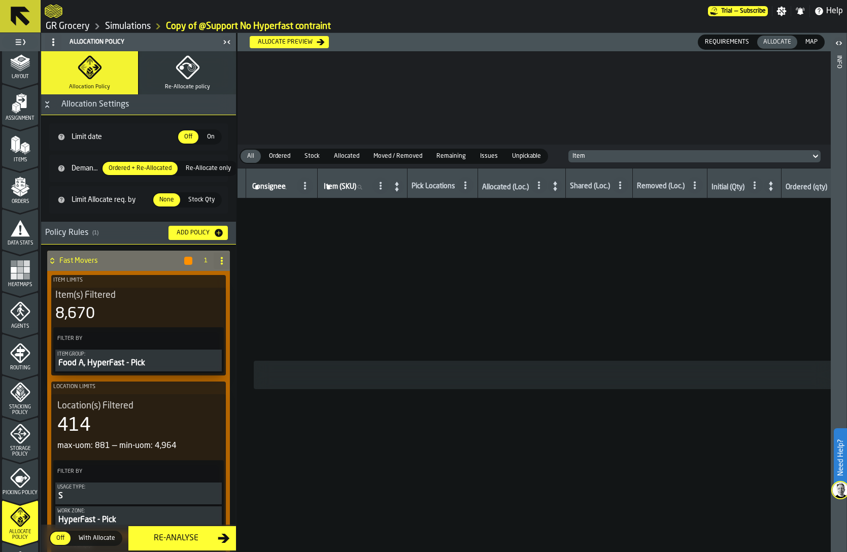
click at [170, 79] on button "Re-Allocate policy" at bounding box center [187, 72] width 97 height 43
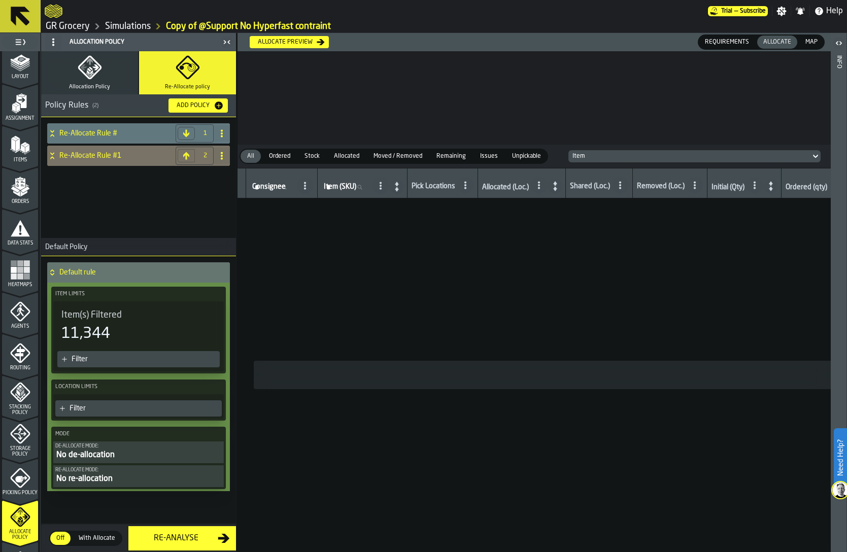
click at [105, 153] on h4 "Re-Allocate Rule #1" at bounding box center [115, 156] width 112 height 8
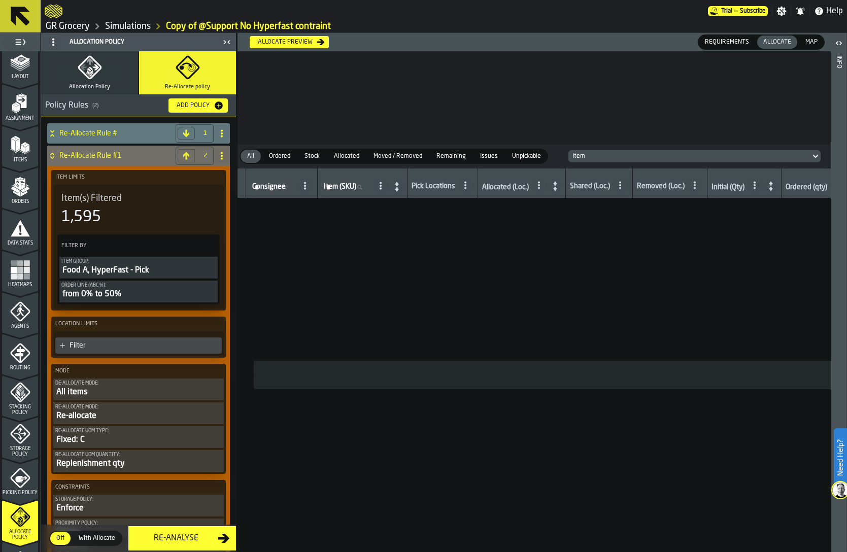
click at [18, 447] on span "Storage Policy" at bounding box center [20, 451] width 36 height 11
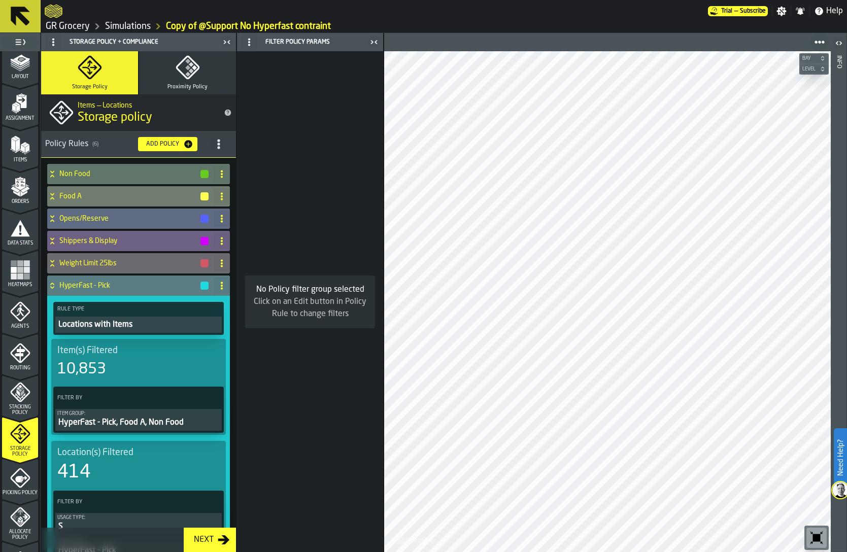
click at [82, 287] on h4 "HyperFast - Pick" at bounding box center [129, 286] width 140 height 8
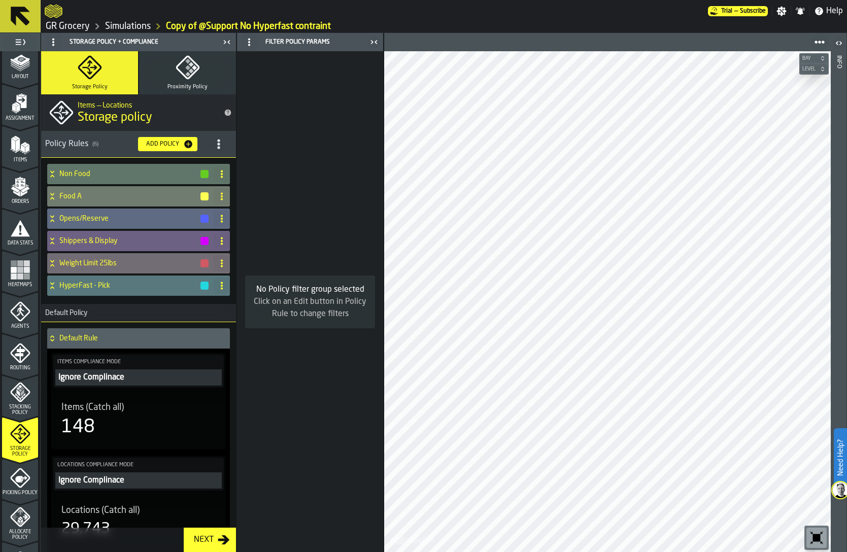
click at [82, 264] on h4 "Weight Limit 25lbs" at bounding box center [129, 263] width 140 height 8
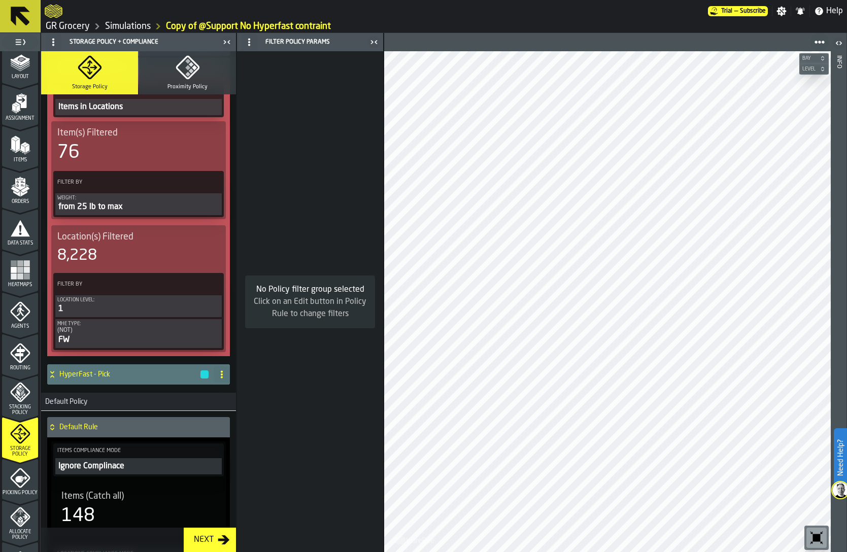
scroll to position [226, 0]
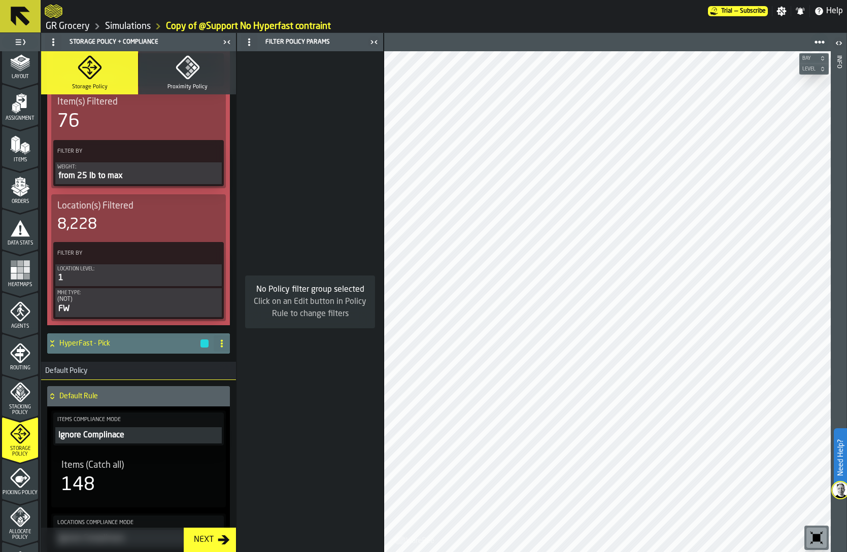
click at [102, 306] on div "FW" at bounding box center [138, 309] width 162 height 12
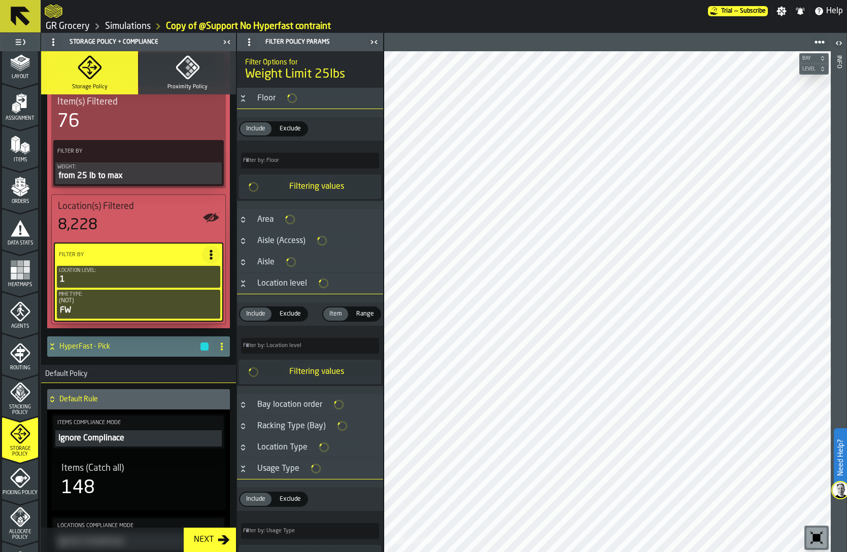
click at [126, 24] on link "Simulations" at bounding box center [128, 26] width 46 height 11
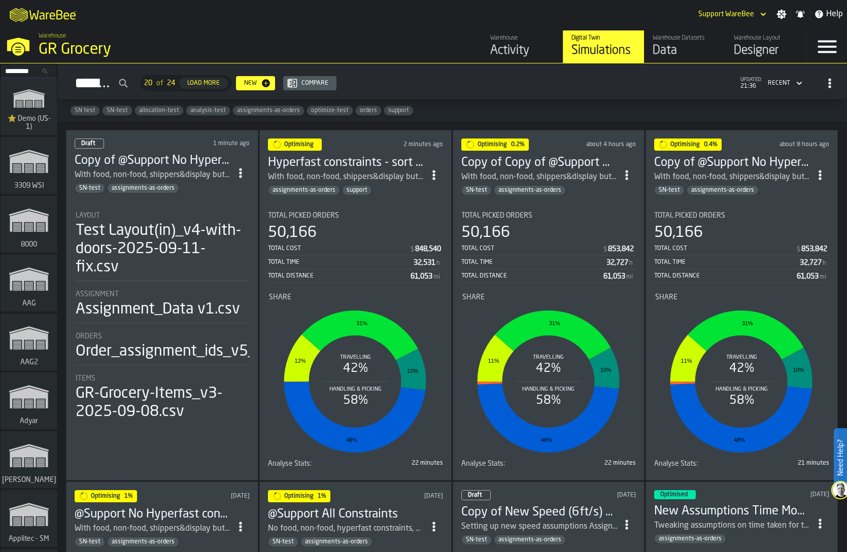
click at [241, 171] on circle "ItemListCard-DashboardItemContainer" at bounding box center [240, 172] width 3 height 3
click at [221, 219] on div "Delete" at bounding box center [218, 215] width 53 height 12
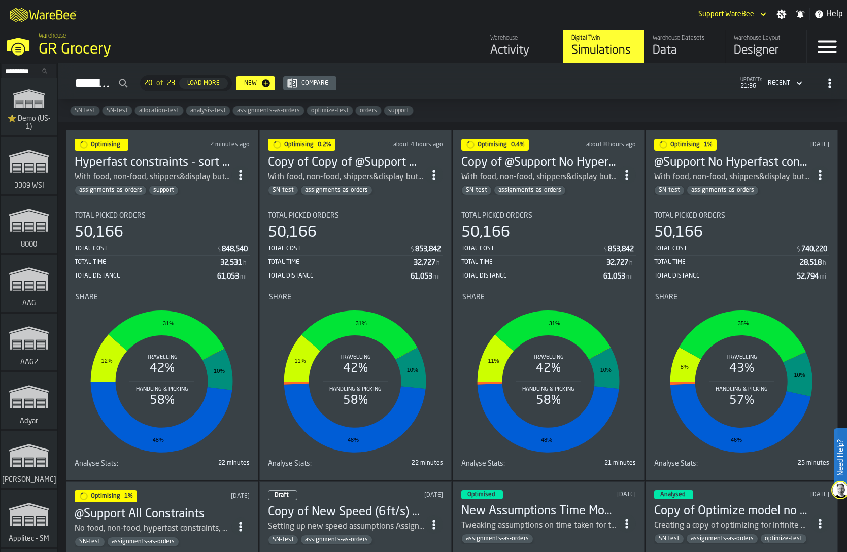
click at [241, 177] on circle "ItemListCard-DashboardItemContainer" at bounding box center [240, 178] width 3 height 3
click at [231, 242] on div "Duplicate" at bounding box center [218, 241] width 53 height 12
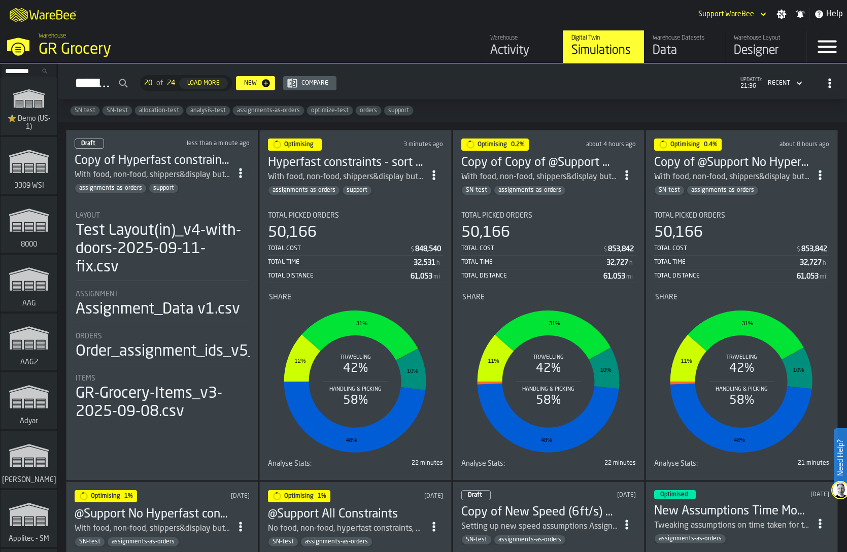
click at [202, 241] on div "Test Layout(in)_v4-with-doors-2025-09-11-fix.csv" at bounding box center [162, 249] width 173 height 55
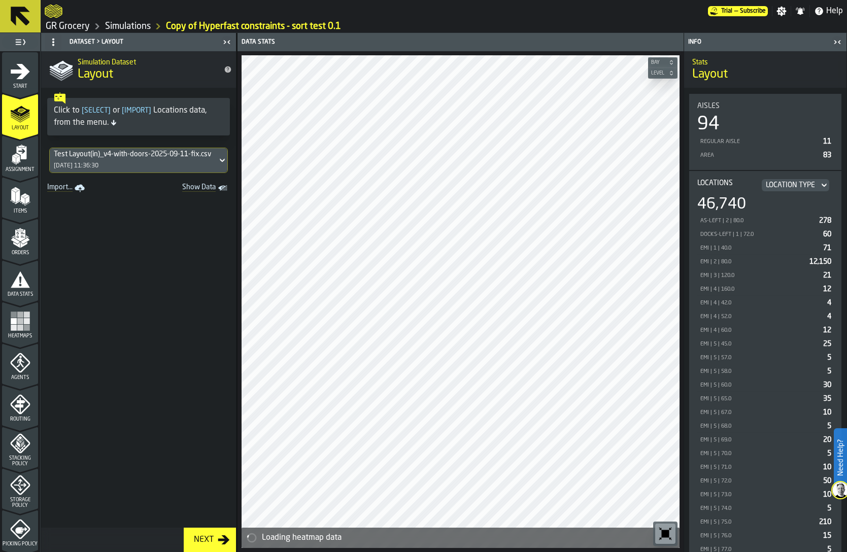
click at [23, 322] on rect "menu Heatmaps" at bounding box center [26, 321] width 6 height 6
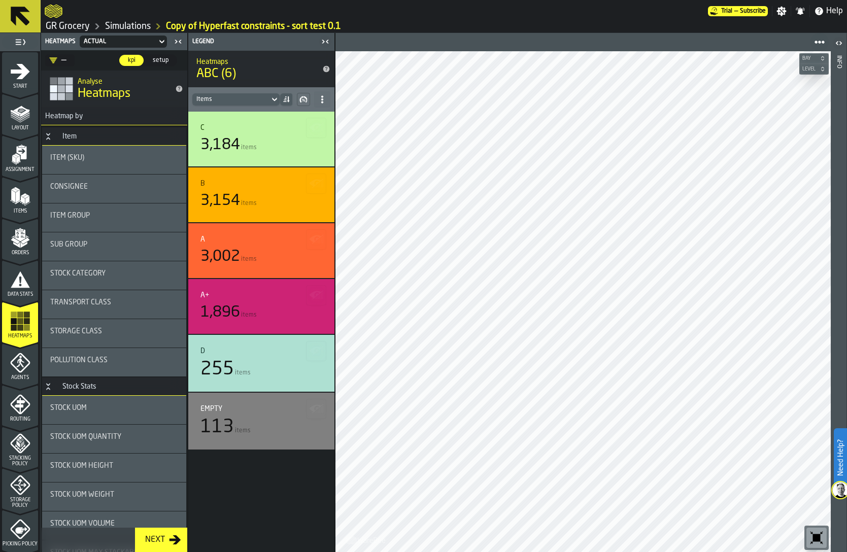
click at [20, 233] on icon "menu Orders" at bounding box center [20, 235] width 10 height 12
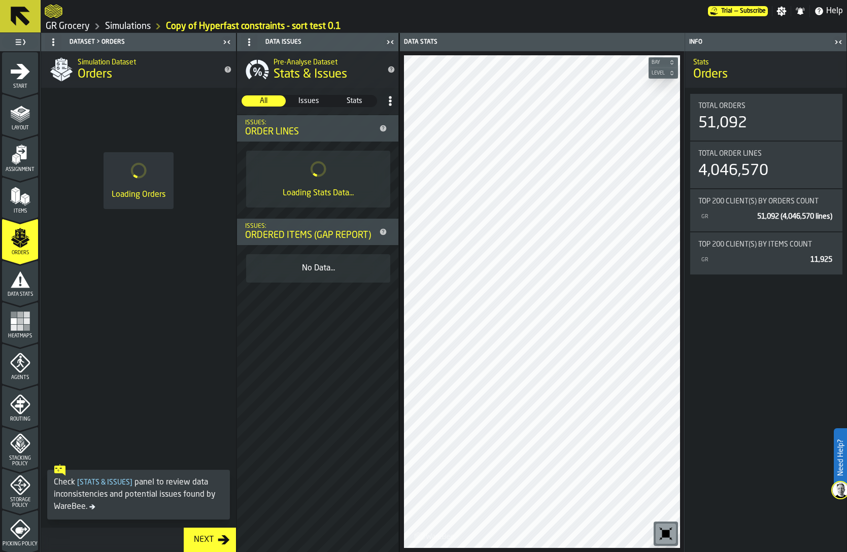
scroll to position [74, 0]
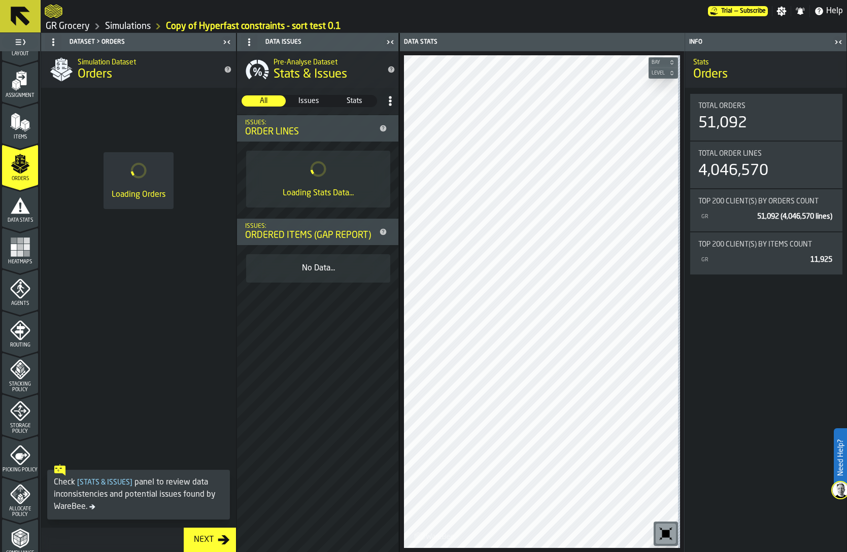
click at [19, 419] on icon "menu Storage Policy" at bounding box center [20, 411] width 20 height 20
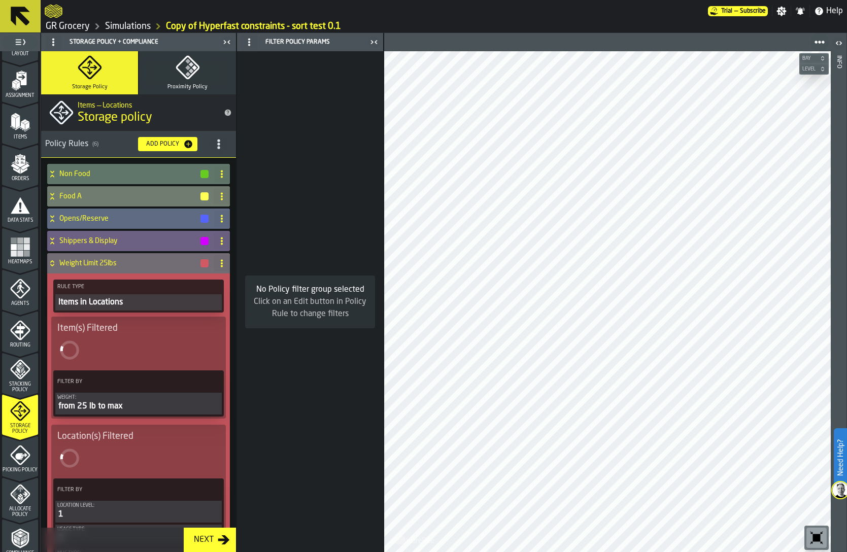
click at [98, 262] on h4 "Weight Limit 25lbs" at bounding box center [129, 263] width 140 height 8
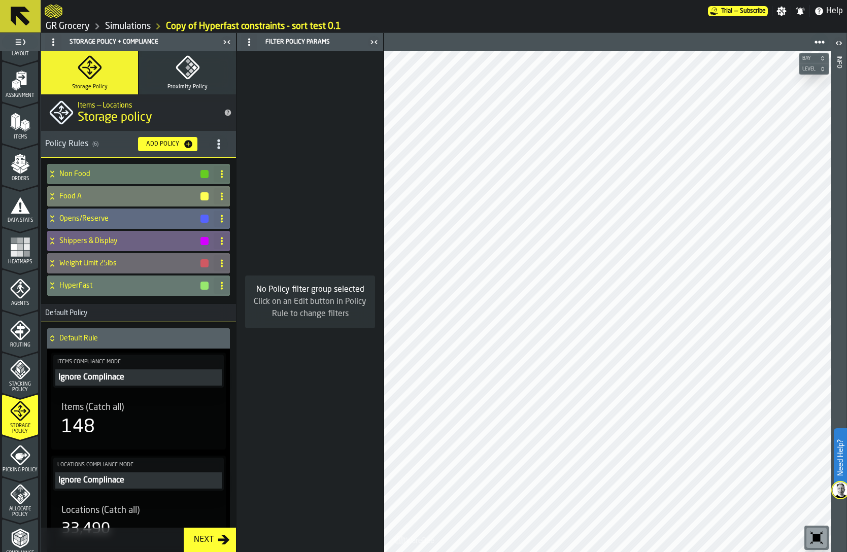
click at [219, 146] on icon "title-section-[object Object]" at bounding box center [219, 144] width 10 height 10
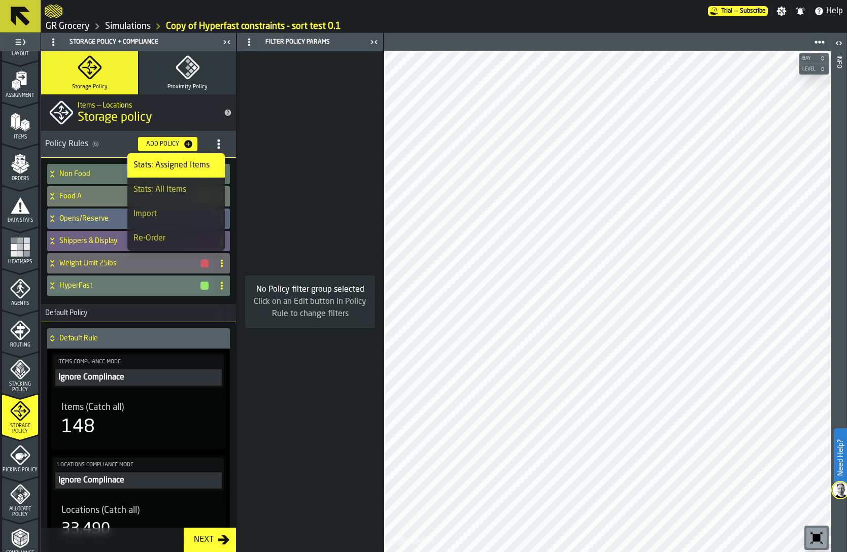
click at [182, 235] on div "Re-Order" at bounding box center [175, 238] width 85 height 12
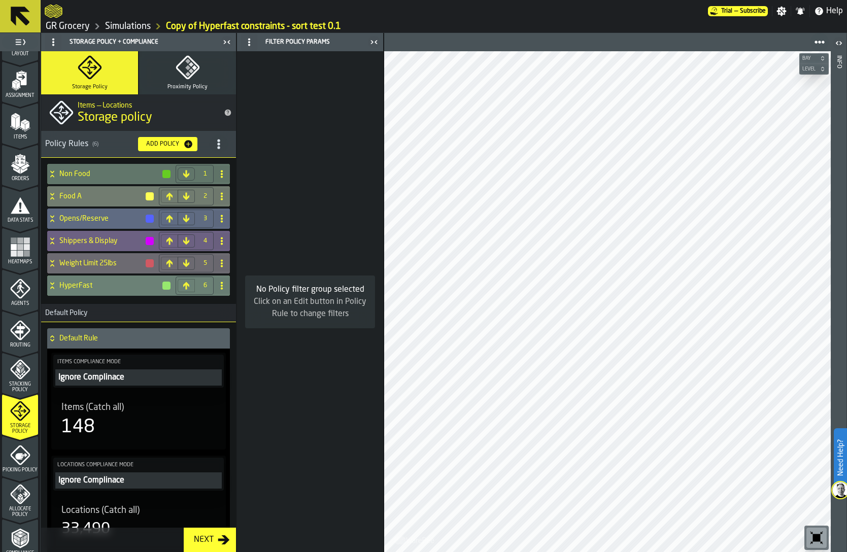
click at [185, 287] on icon at bounding box center [186, 286] width 8 height 8
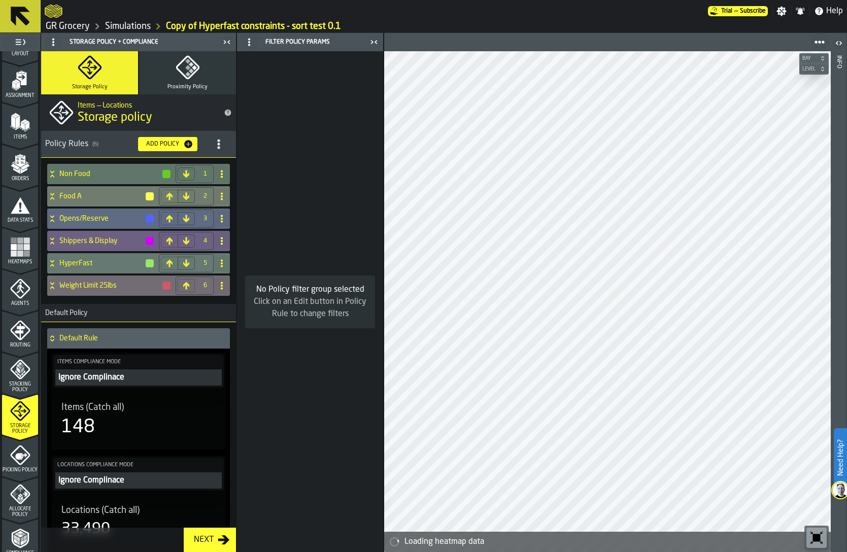
click at [126, 288] on h4 "Weight Limit 25lbs" at bounding box center [110, 286] width 102 height 8
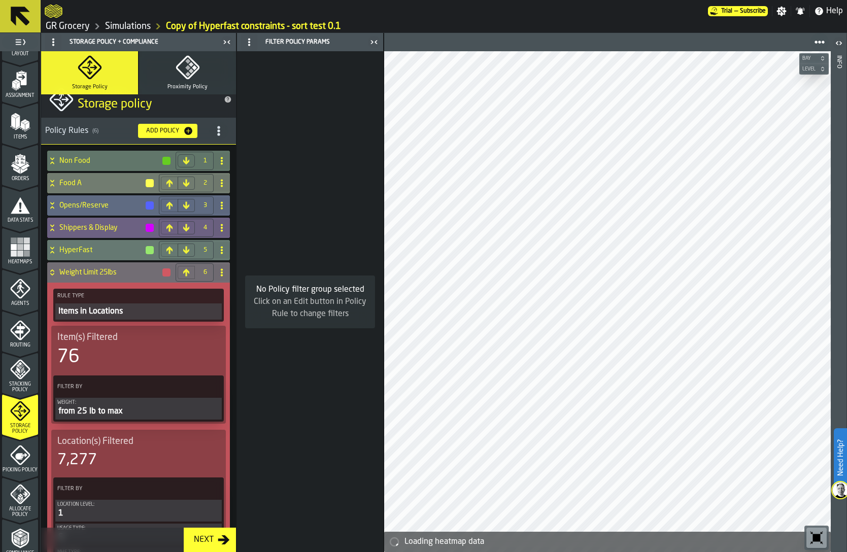
scroll to position [0, 0]
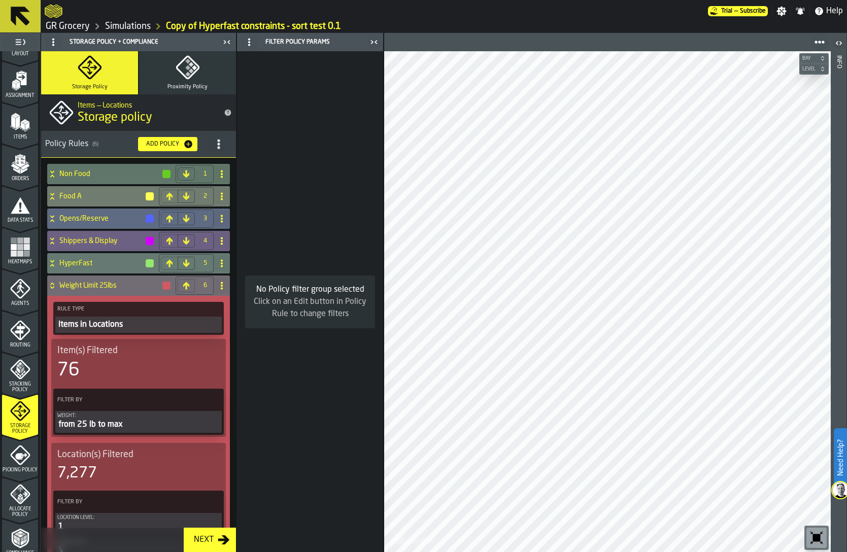
click at [108, 284] on h4 "Weight Limit 25lbs" at bounding box center [110, 286] width 102 height 8
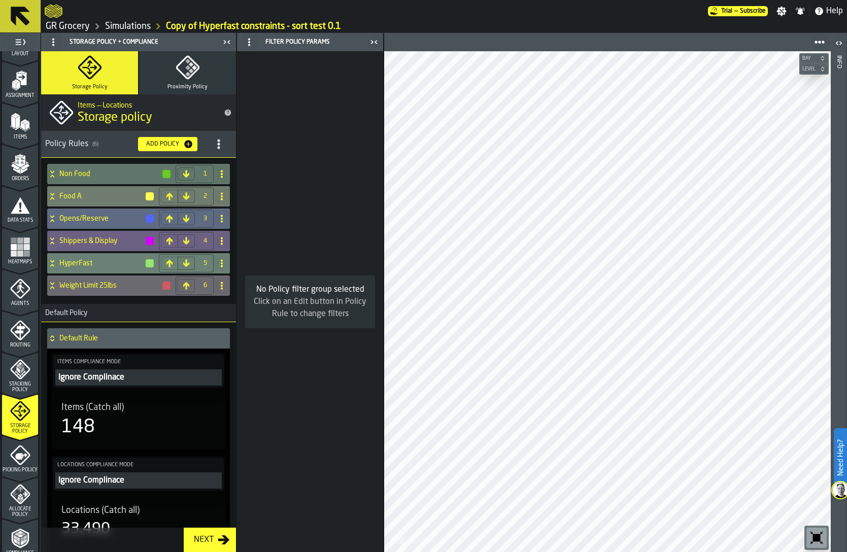
scroll to position [2, 0]
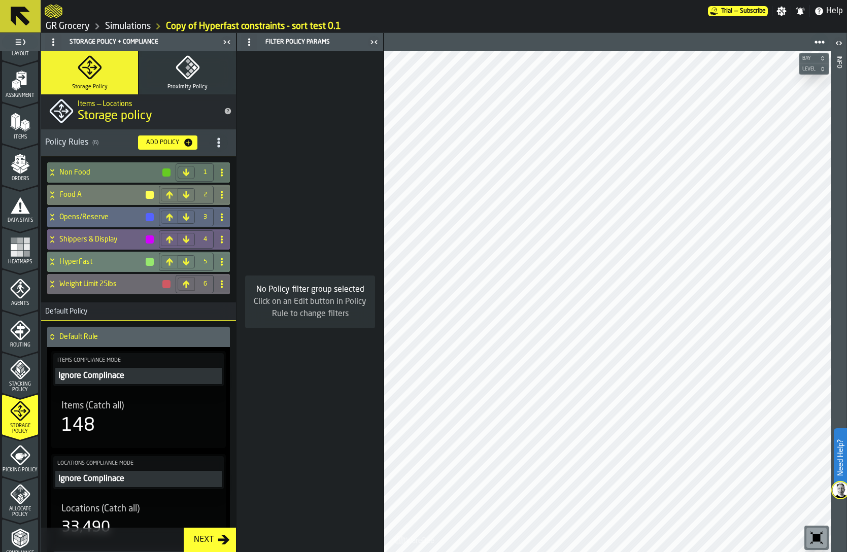
click at [104, 272] on div "Non Food 1 Food A 2 Opens/Reserve 3 Shippers & Display 4 HyperFast 5 Weight Lim…" at bounding box center [138, 229] width 187 height 138
click at [104, 263] on h4 "HyperFast" at bounding box center [101, 262] width 85 height 8
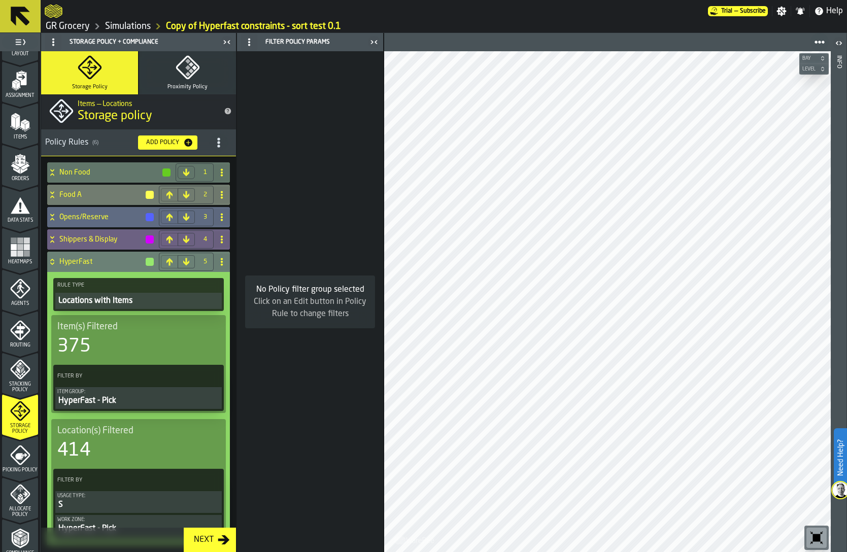
click at [127, 396] on div "HyperFast - Pick" at bounding box center [138, 401] width 162 height 12
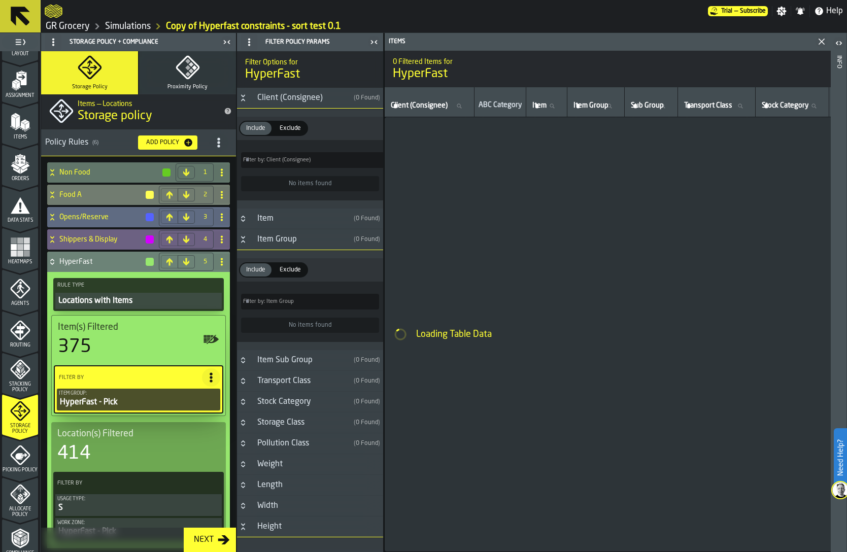
type input "*"
type input "***"
type input "*"
type input "***"
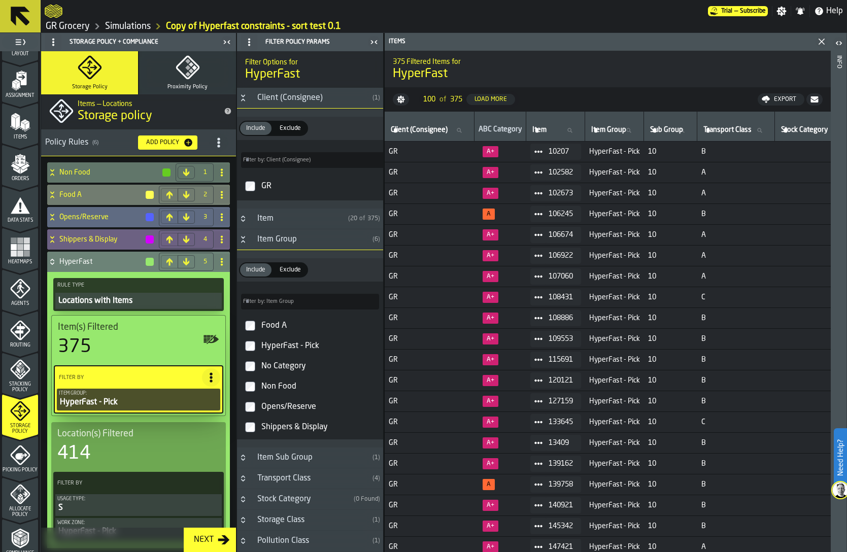
click at [275, 326] on div "Food A" at bounding box center [319, 326] width 120 height 16
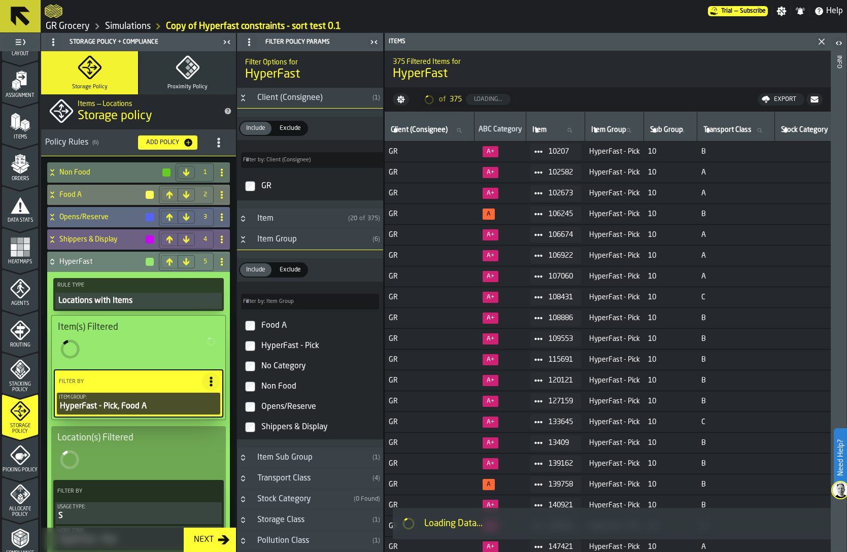
type input "*"
type input "***"
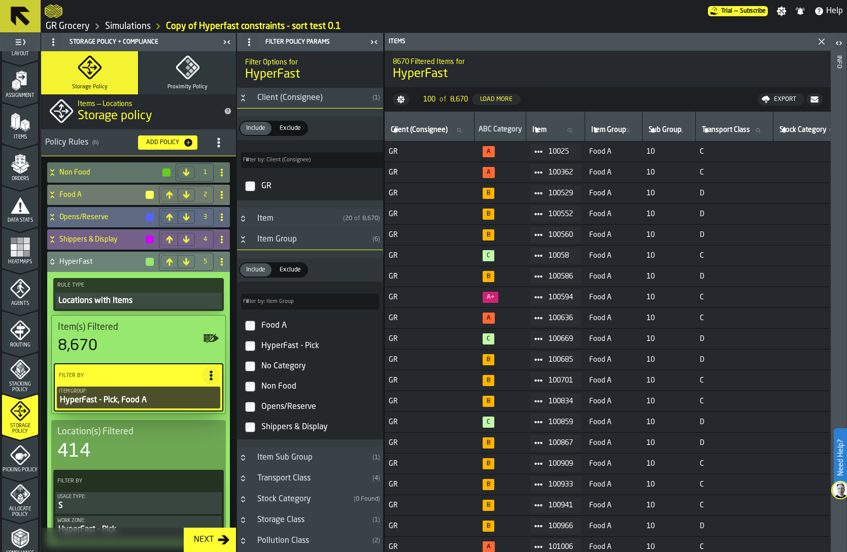
type input "*"
type input "****"
click at [84, 258] on h4 "HyperFast" at bounding box center [101, 262] width 85 height 8
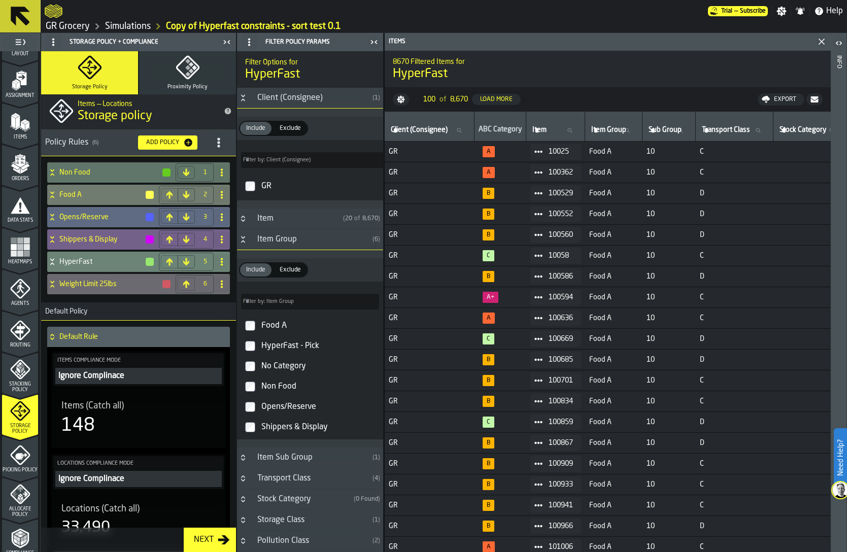
click at [92, 236] on h4 "Shippers & Display" at bounding box center [101, 239] width 85 height 8
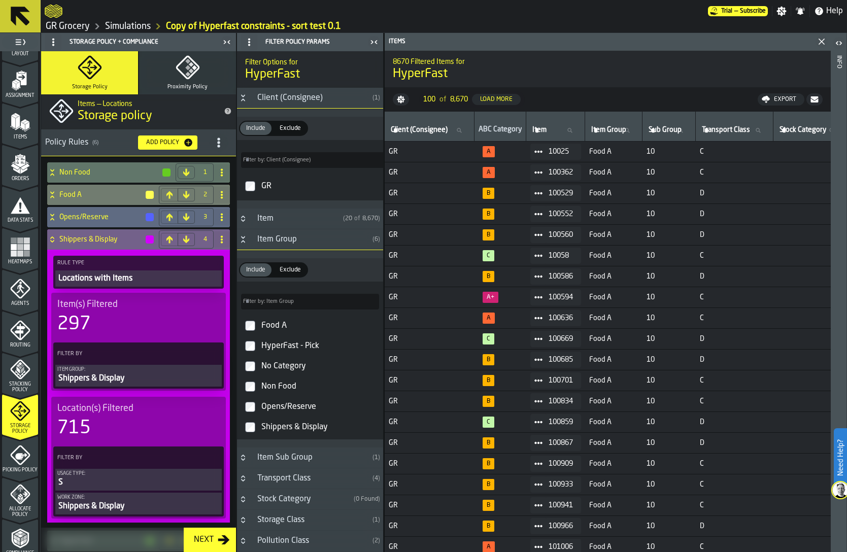
click at [92, 236] on h4 "Shippers & Display" at bounding box center [101, 239] width 85 height 8
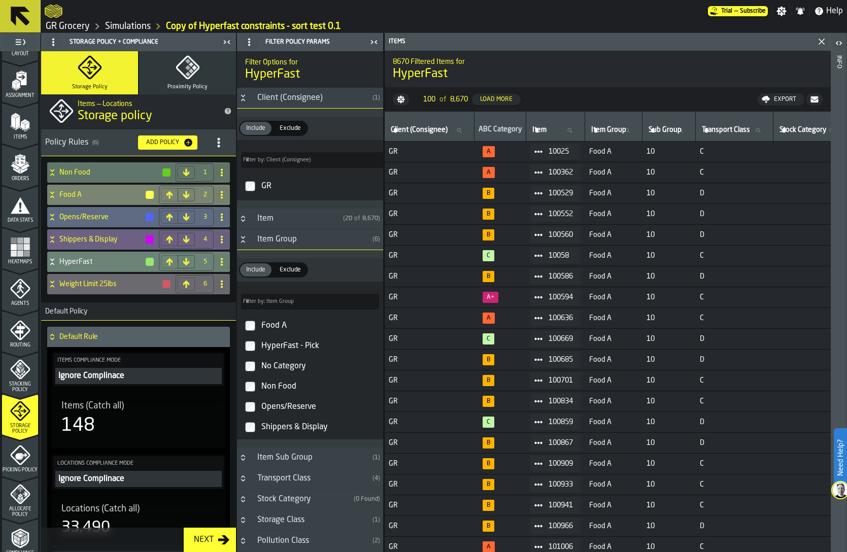
click at [79, 185] on div "Food A" at bounding box center [101, 195] width 108 height 20
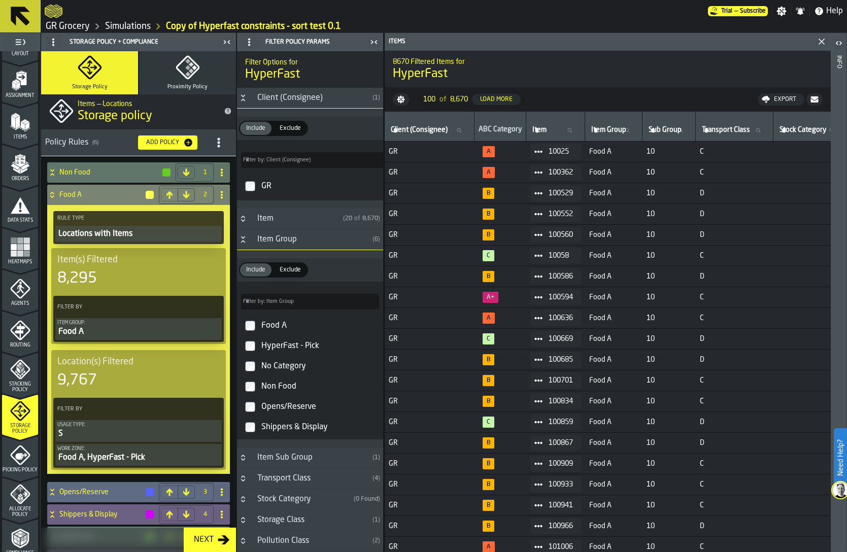
click at [125, 324] on div "Item Group:" at bounding box center [138, 323] width 162 height 6
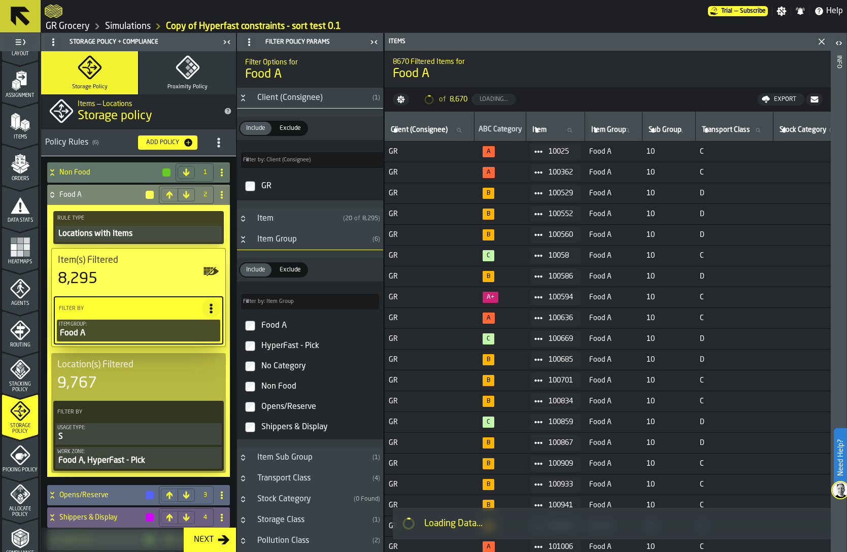
click at [266, 348] on div "HyperFast - Pick" at bounding box center [319, 346] width 120 height 16
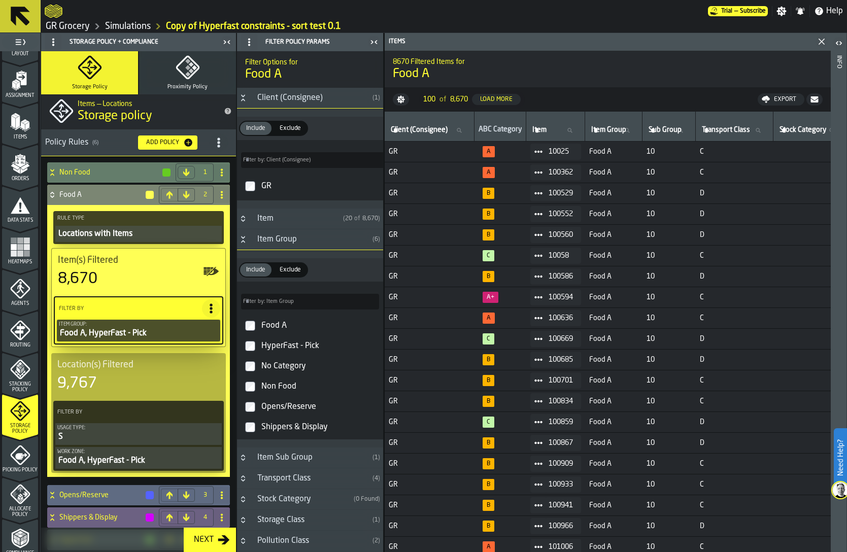
click at [86, 176] on h4 "Non Food" at bounding box center [110, 172] width 102 height 8
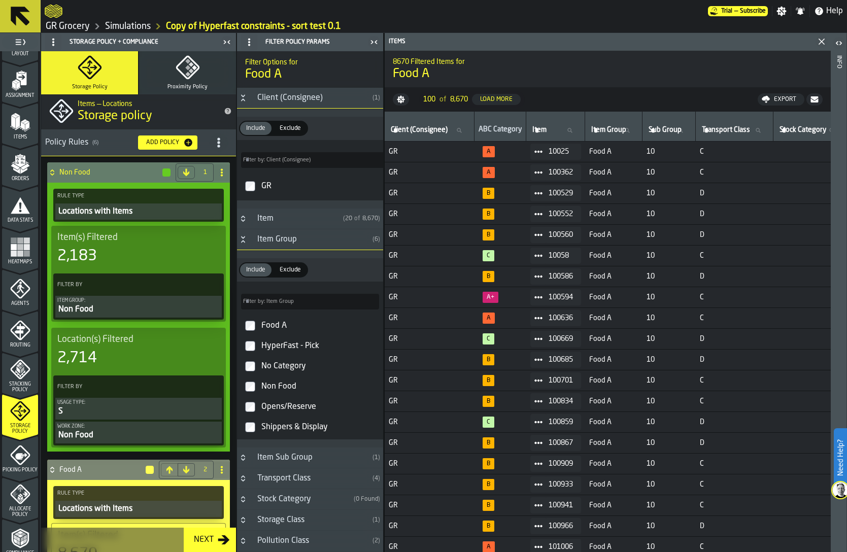
click at [109, 302] on div "Item Group:" at bounding box center [138, 301] width 162 height 6
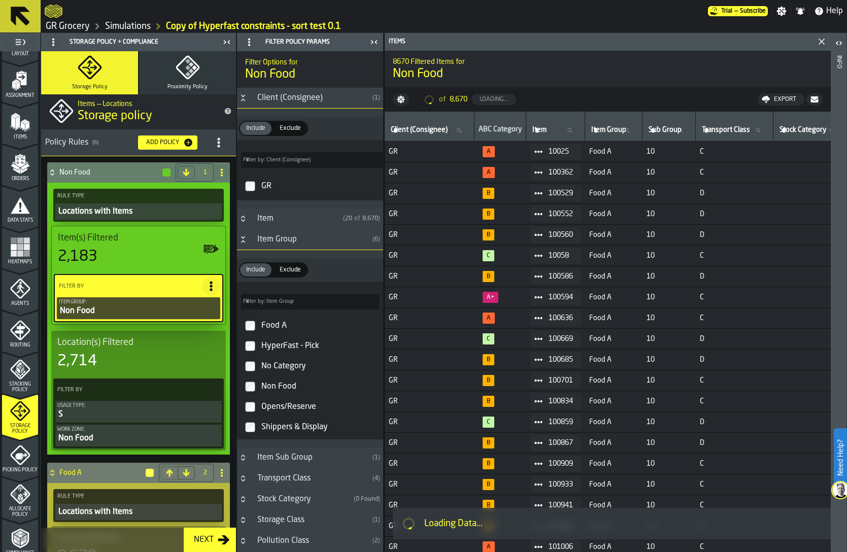
type input "***"
type input "****"
type input "**"
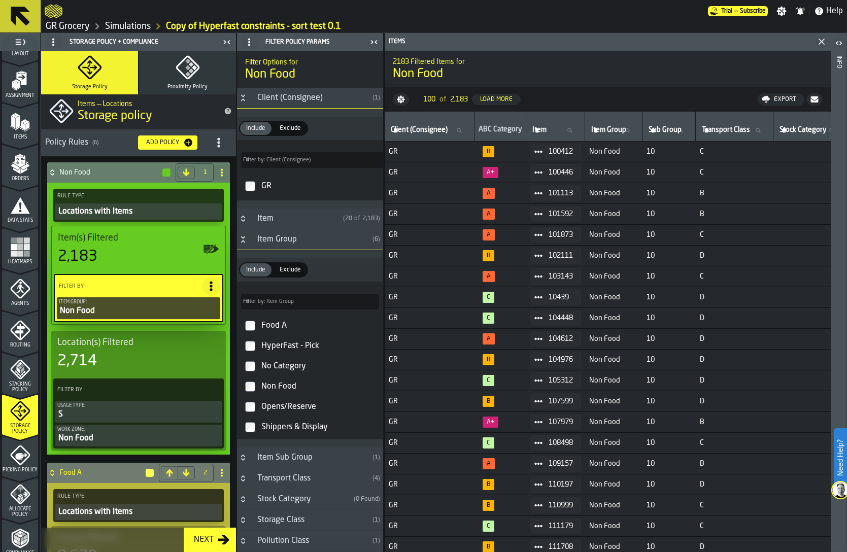
click at [276, 344] on div "HyperFast - Pick" at bounding box center [319, 346] width 120 height 16
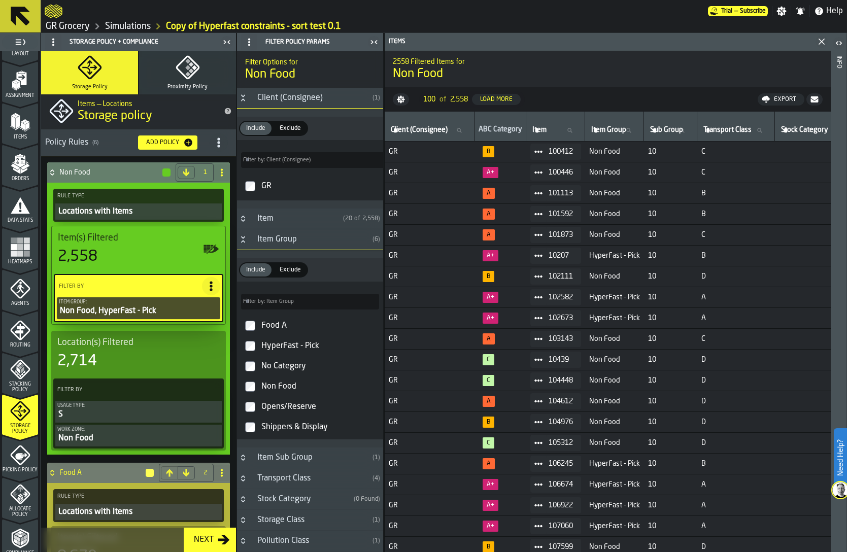
click at [74, 176] on h4 "Non Food" at bounding box center [110, 172] width 102 height 8
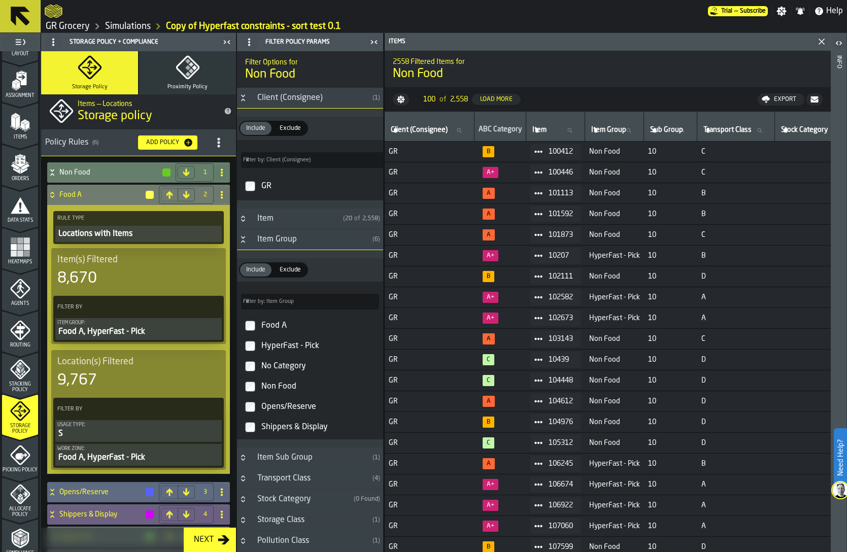
click at [159, 92] on button "Proximity Policy" at bounding box center [187, 72] width 97 height 43
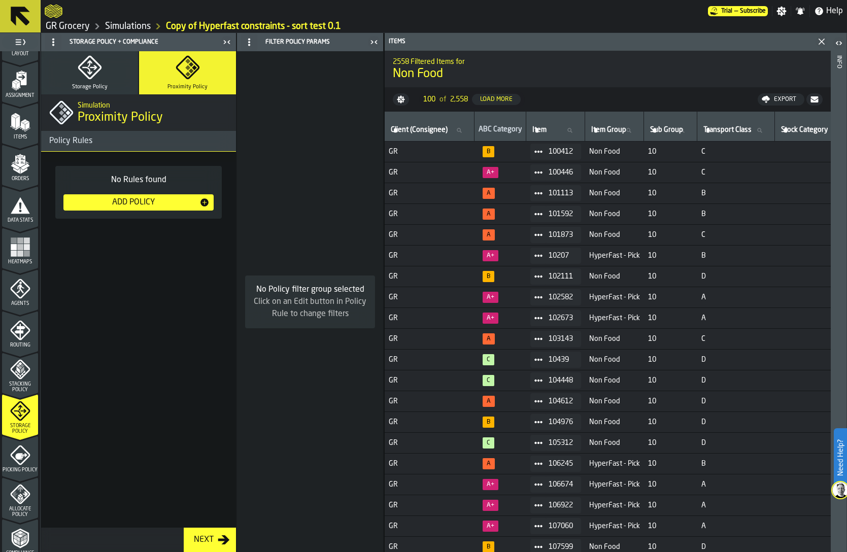
click at [12, 372] on icon "menu Stacking Policy" at bounding box center [20, 369] width 20 height 20
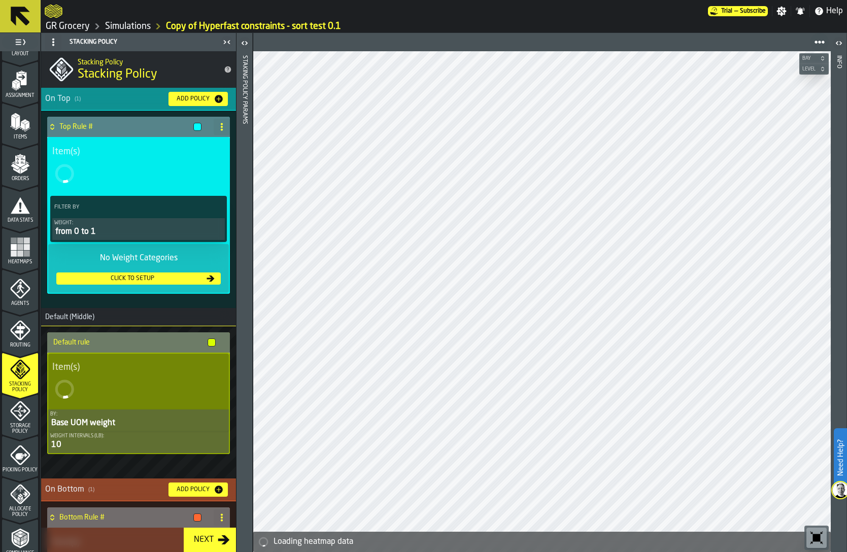
click at [13, 298] on div "Agents" at bounding box center [20, 292] width 36 height 28
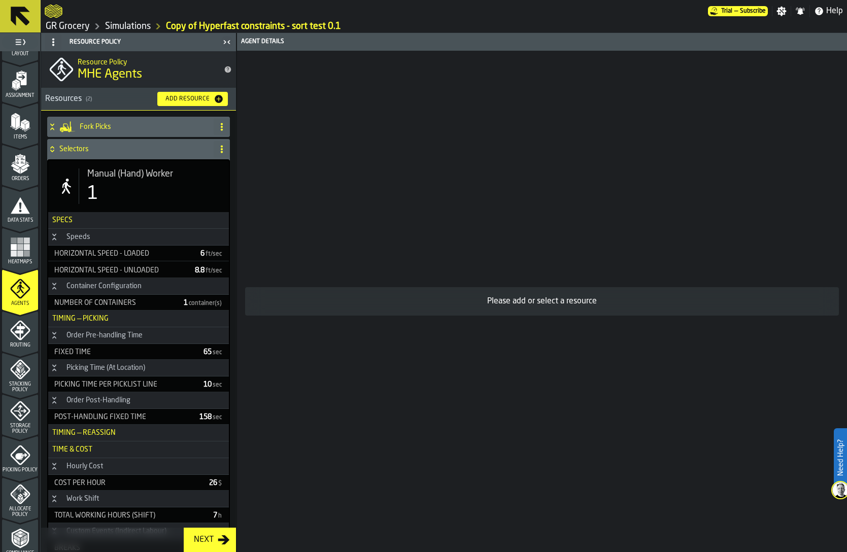
click at [116, 126] on h4 "Fork Picks" at bounding box center [145, 127] width 130 height 8
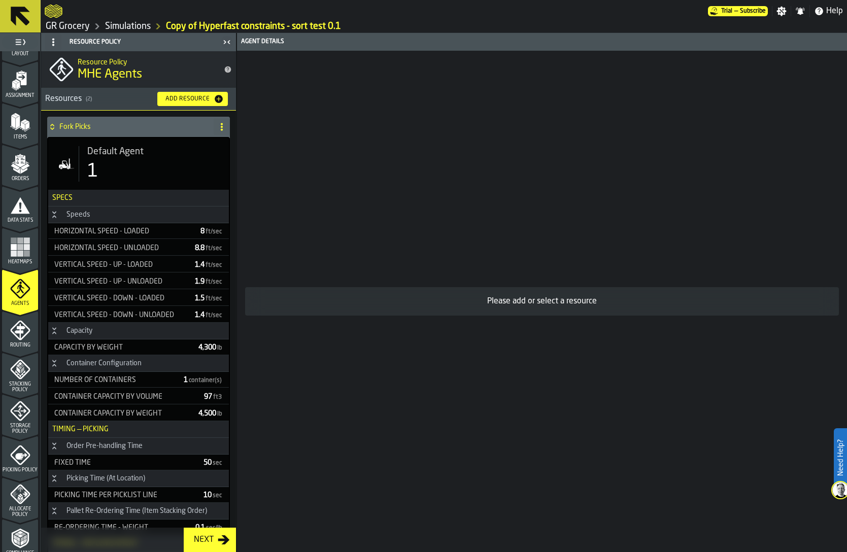
click at [116, 157] on div "Default Agent 1" at bounding box center [150, 164] width 142 height 36
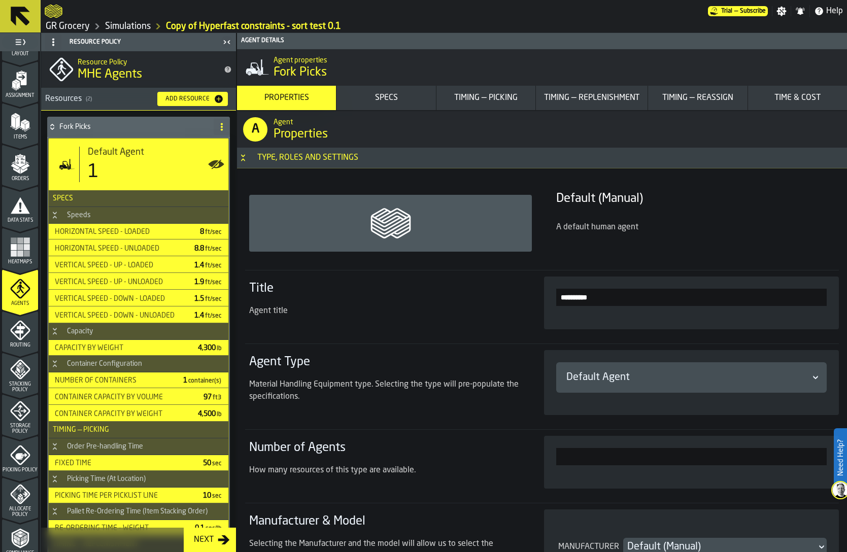
click at [488, 96] on div "Timing — Picking" at bounding box center [485, 98] width 91 height 12
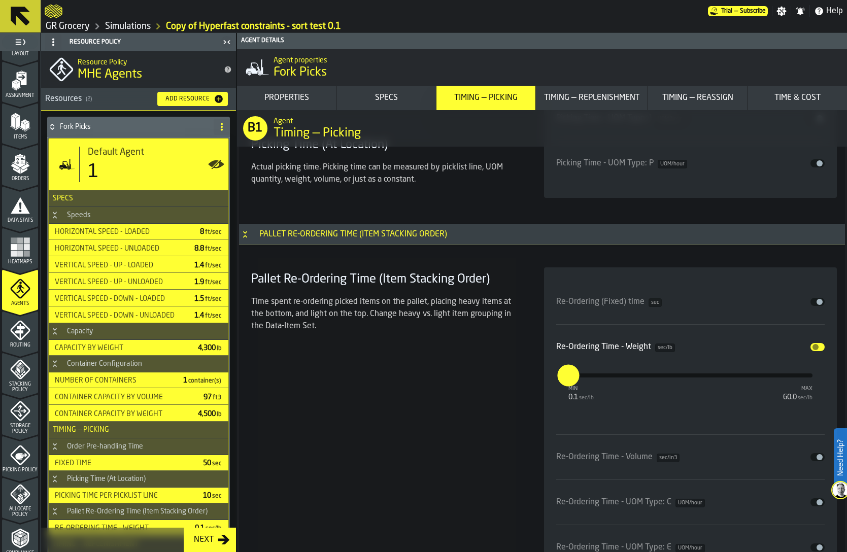
scroll to position [3509, 0]
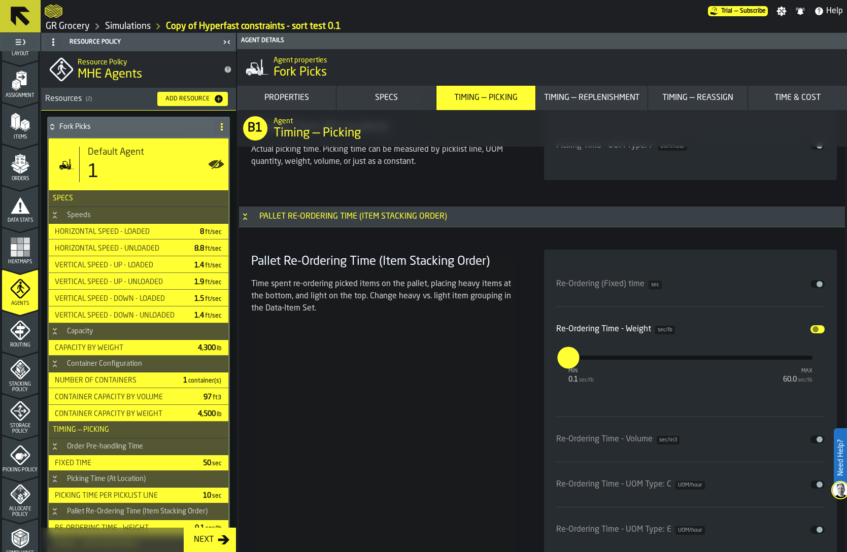
click at [565, 354] on input "***" at bounding box center [561, 357] width 8 height 22
type input "***"
click at [407, 401] on div "Pallet Re-Ordering Time (Item Stacking Order) Time spent re-ordering picked ite…" at bounding box center [385, 452] width 276 height 405
click at [411, 394] on div "Pallet Re-Ordering Time (Item Stacking Order) Time spent re-ordering picked ite…" at bounding box center [385, 452] width 276 height 405
click at [311, 315] on div "Time spent re-ordering picked items on the pallet, placing heavy items at the b…" at bounding box center [385, 300] width 268 height 45
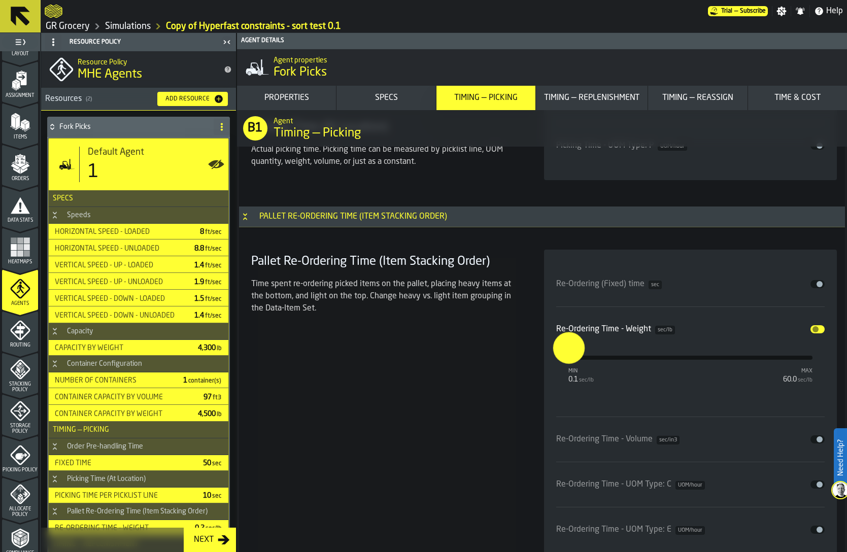
click at [21, 254] on rect "menu Heatmaps" at bounding box center [20, 254] width 6 height 6
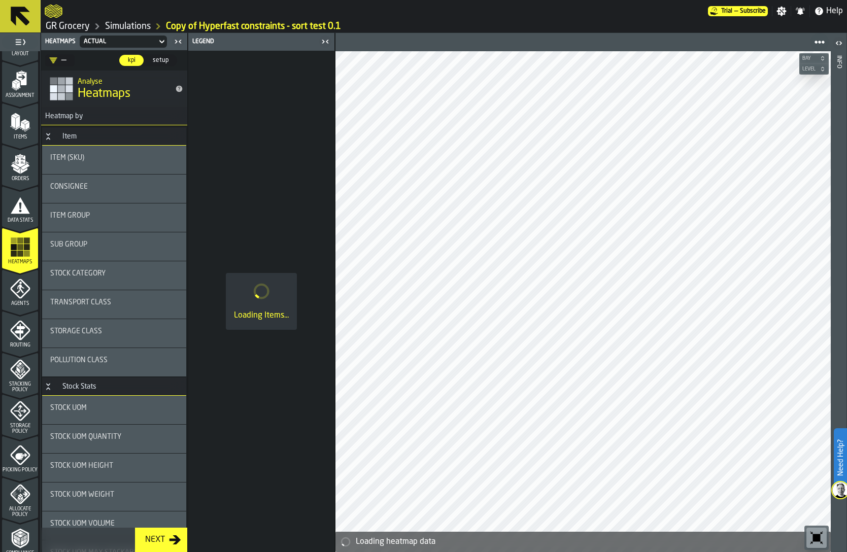
click at [22, 412] on icon "menu Storage Policy" at bounding box center [20, 410] width 13 height 13
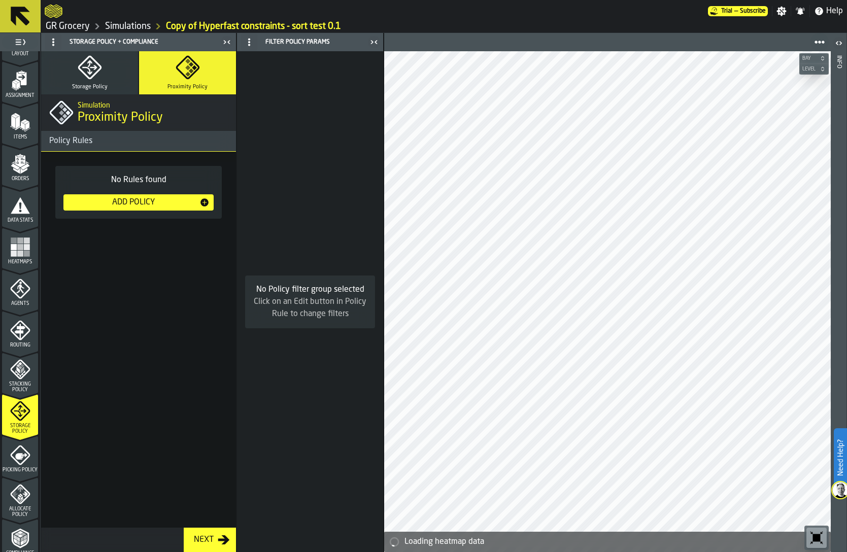
click at [78, 79] on icon "button" at bounding box center [90, 67] width 24 height 24
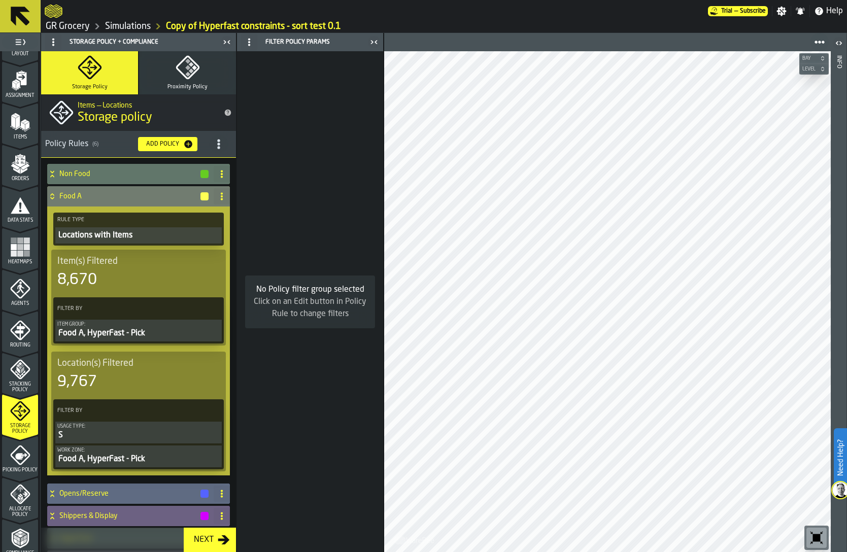
click at [375, 41] on icon "button-toggle-Close me" at bounding box center [375, 42] width 3 height 4
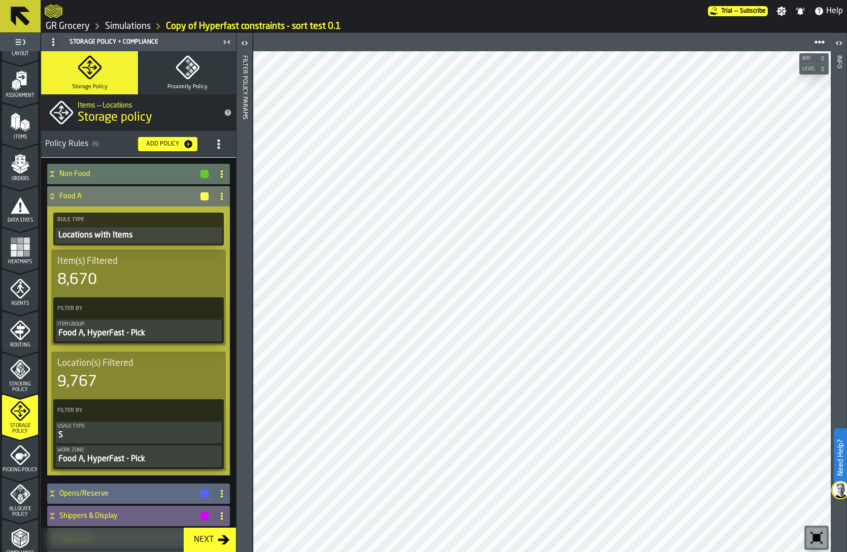
click at [21, 507] on span "Allocate Policy" at bounding box center [20, 511] width 36 height 11
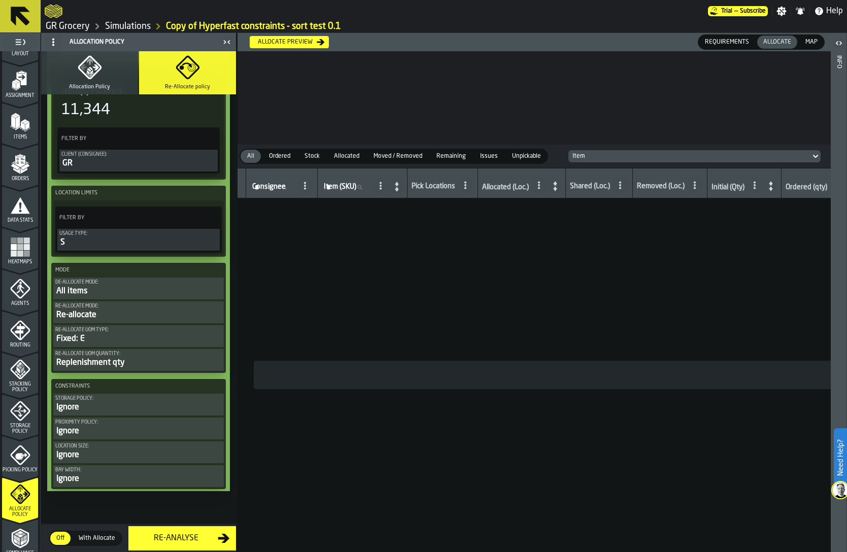
scroll to position [177, 0]
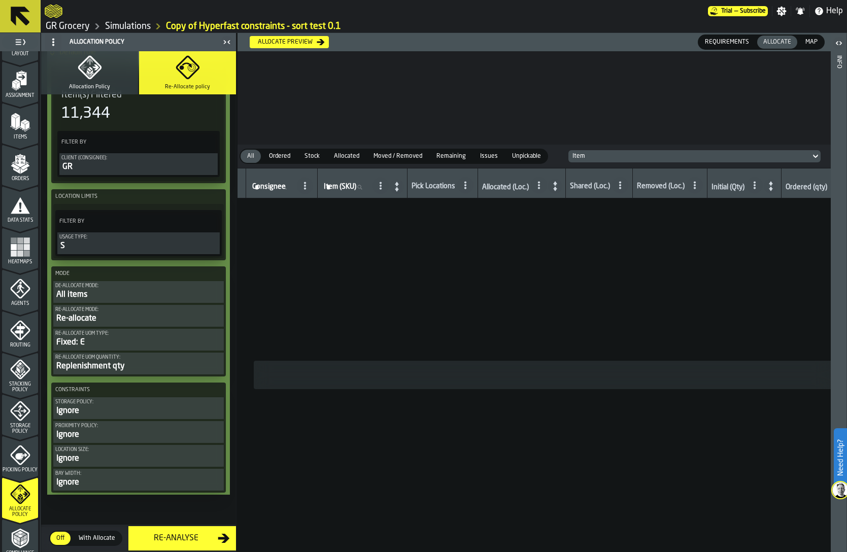
click at [89, 68] on polygon "button" at bounding box center [91, 68] width 4 height 4
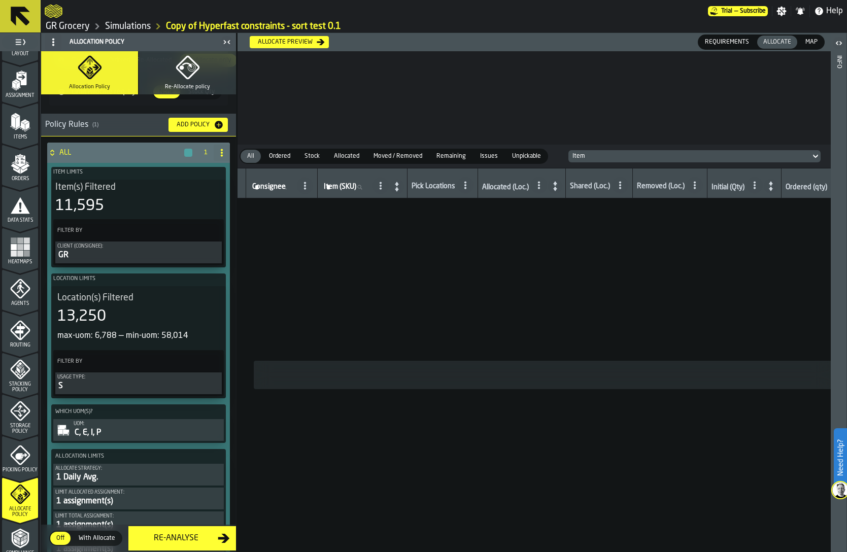
scroll to position [0, 0]
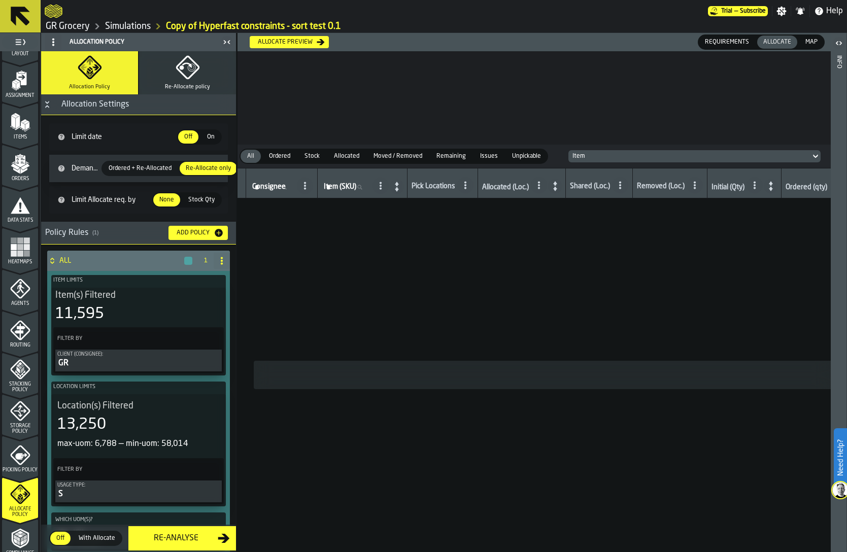
click at [116, 169] on span "Ordered + Re-Allocated" at bounding box center [139, 168] width 71 height 9
click at [297, 45] on div "Allocate preview" at bounding box center [285, 42] width 63 height 7
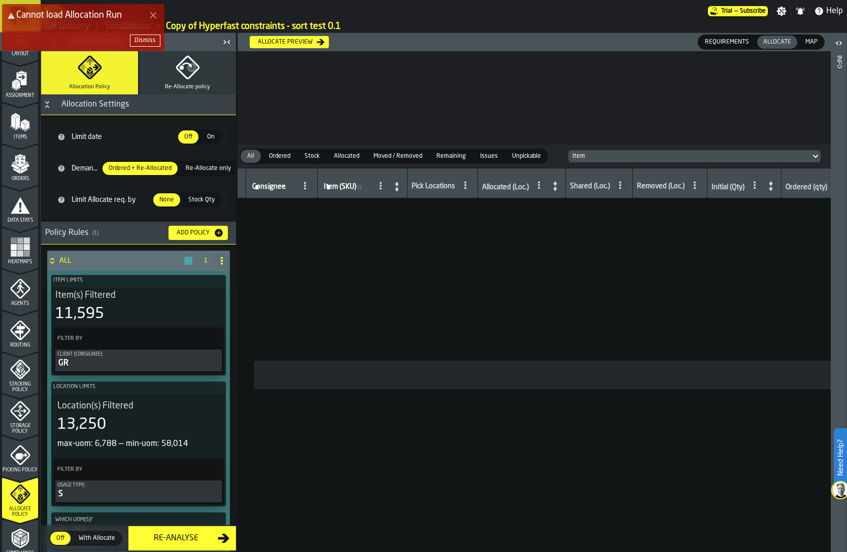
click at [145, 44] on button "Dismiss" at bounding box center [145, 40] width 30 height 12
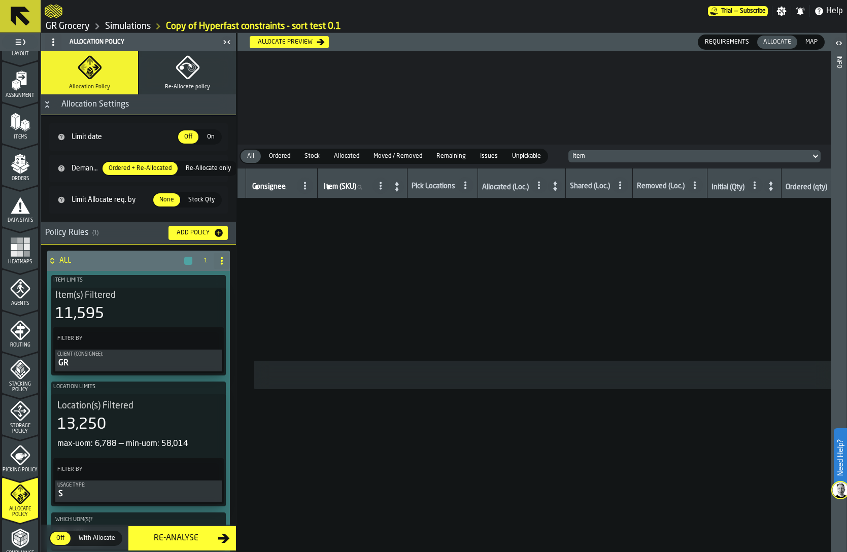
click at [14, 451] on icon "menu Picking Policy" at bounding box center [20, 455] width 20 height 20
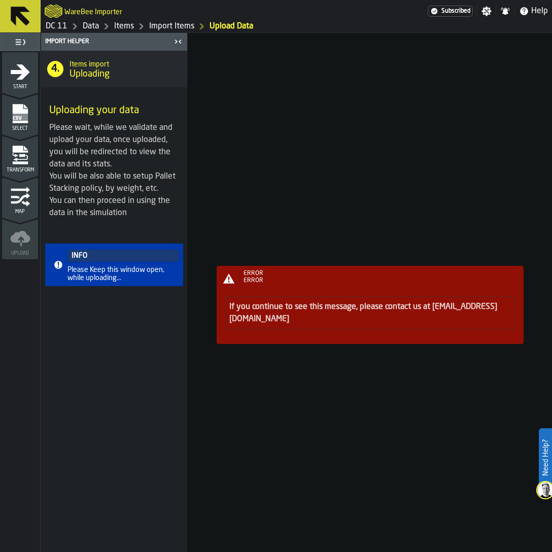
click at [462, 179] on div "ERROR ERROR If you continue to see this message, please contact us at support@w…" at bounding box center [370, 292] width 364 height 519
click at [526, 198] on div "ERROR ERROR If you continue to see this message, please contact us at support@w…" at bounding box center [370, 292] width 364 height 519
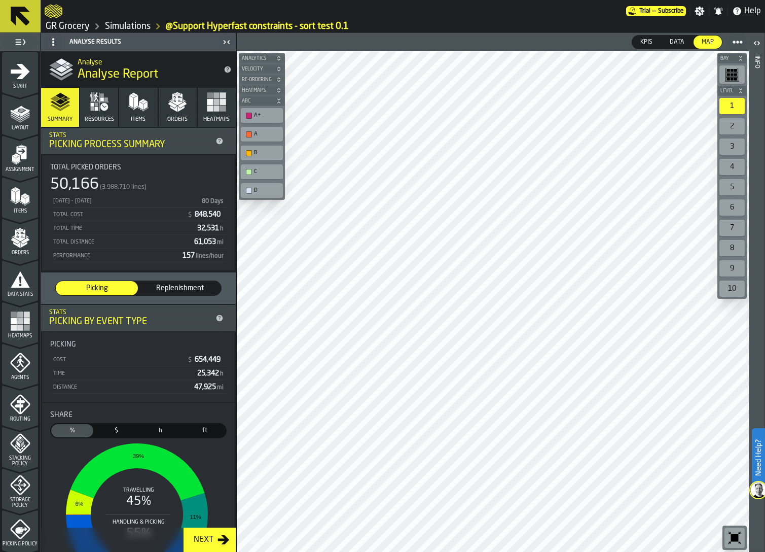
scroll to position [249, 0]
